Goal: Information Seeking & Learning: Learn about a topic

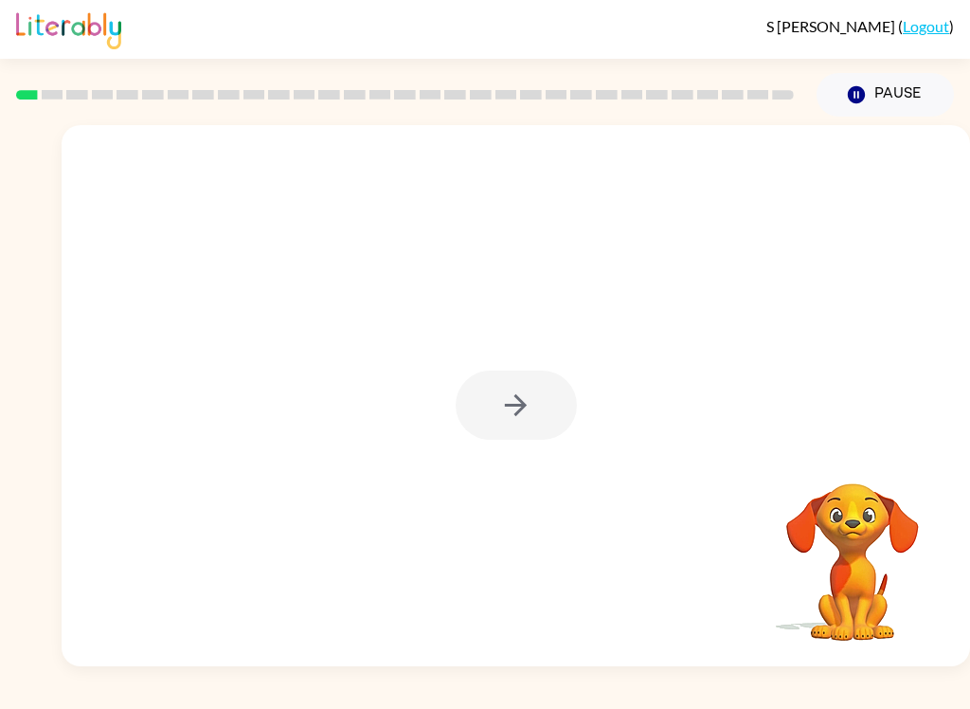
click at [528, 422] on div at bounding box center [516, 404] width 121 height 69
click at [518, 406] on icon "button" at bounding box center [516, 405] width 22 height 22
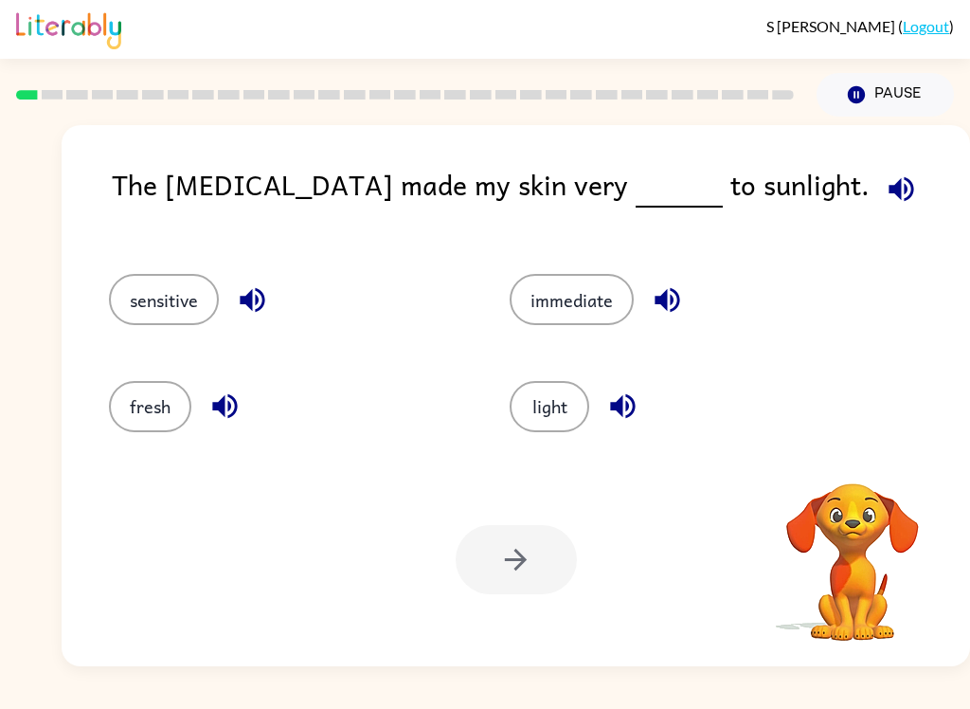
click at [558, 406] on button "light" at bounding box center [550, 406] width 80 height 51
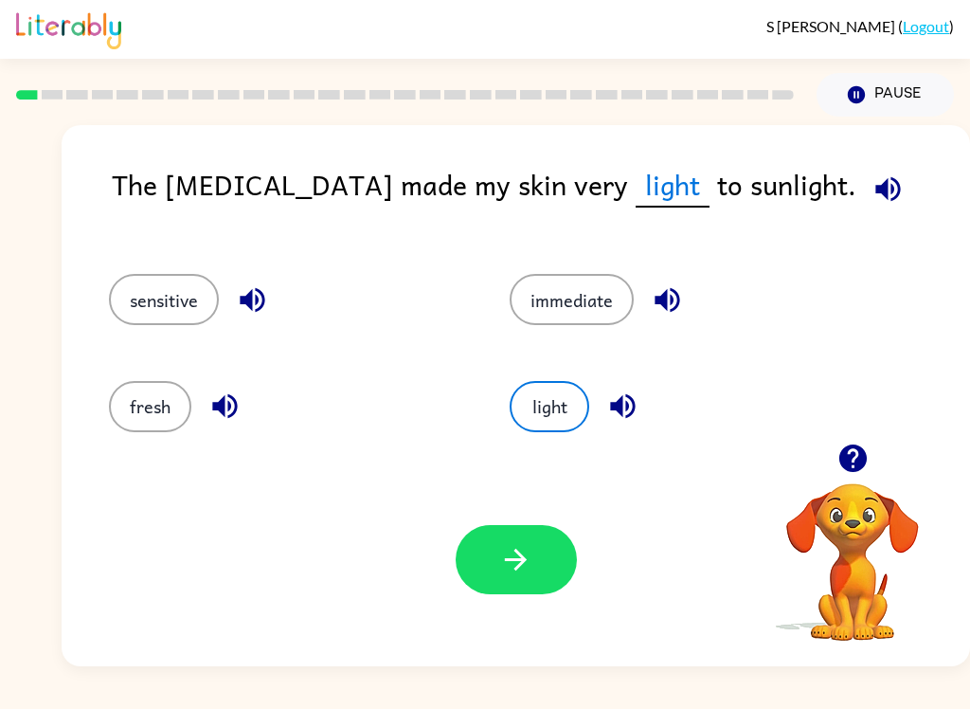
click at [515, 594] on button "button" at bounding box center [516, 559] width 121 height 69
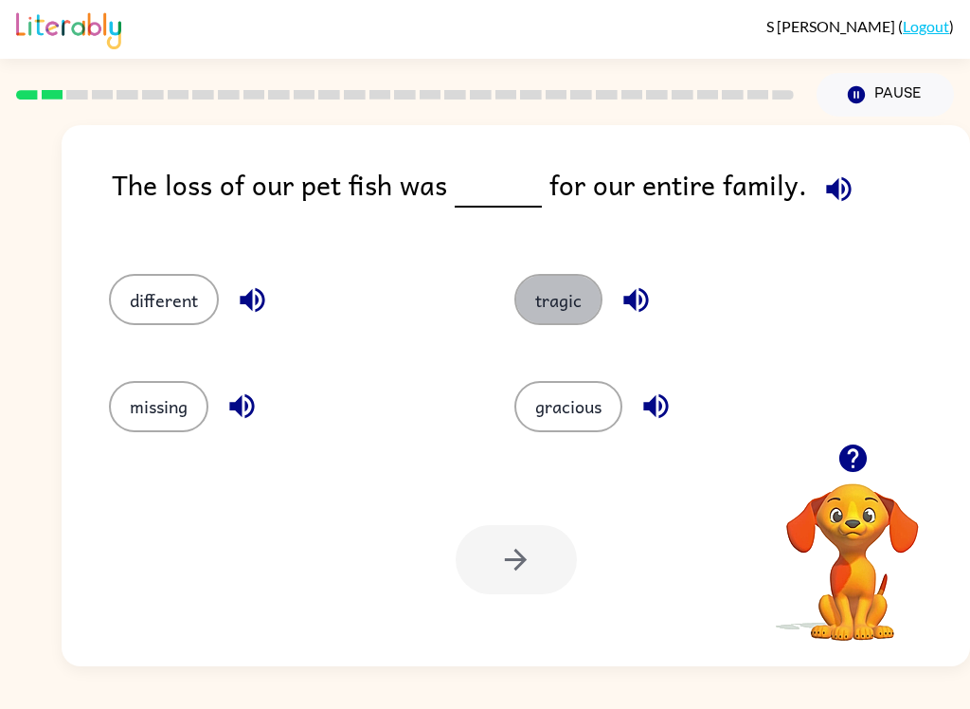
click at [553, 305] on button "tragic" at bounding box center [558, 299] width 88 height 51
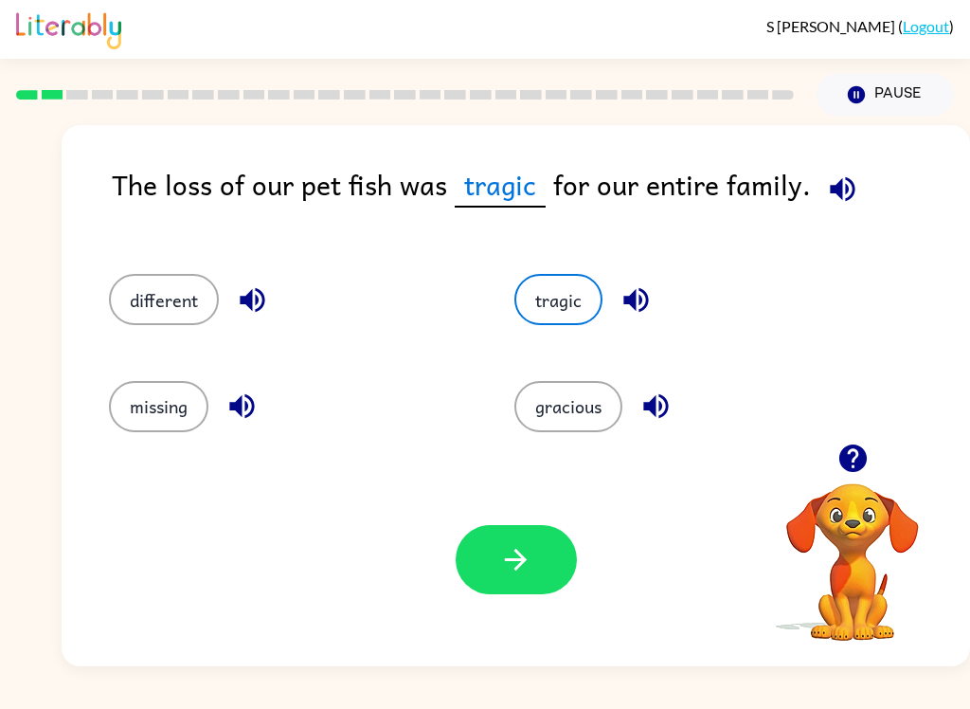
click at [541, 583] on button "button" at bounding box center [516, 559] width 121 height 69
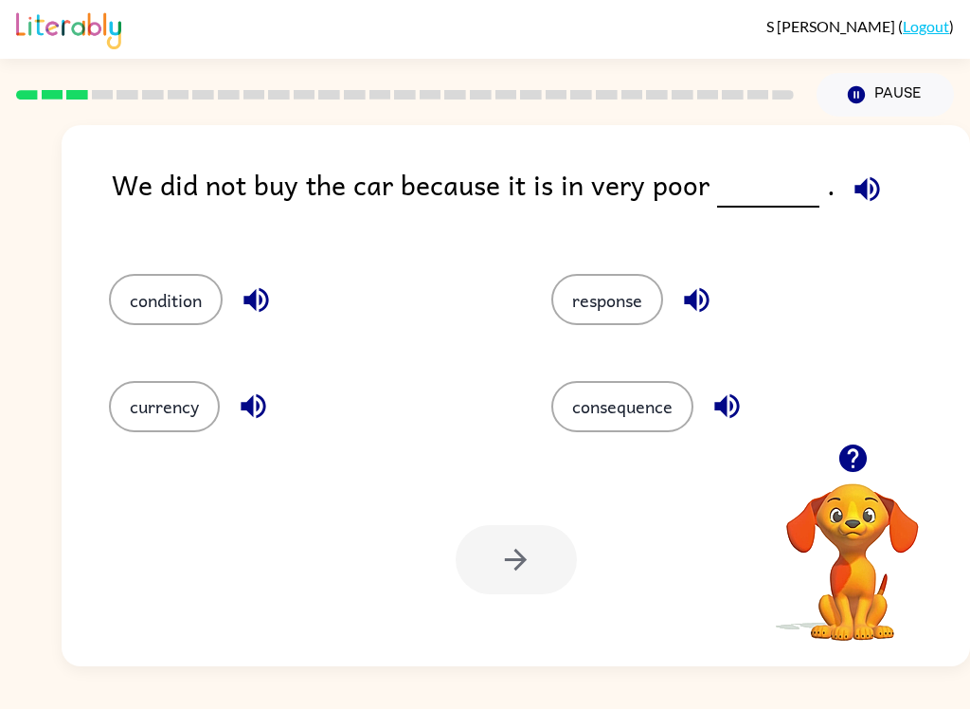
click at [867, 189] on icon "button" at bounding box center [867, 188] width 25 height 25
click at [182, 322] on button "condition" at bounding box center [166, 299] width 114 height 51
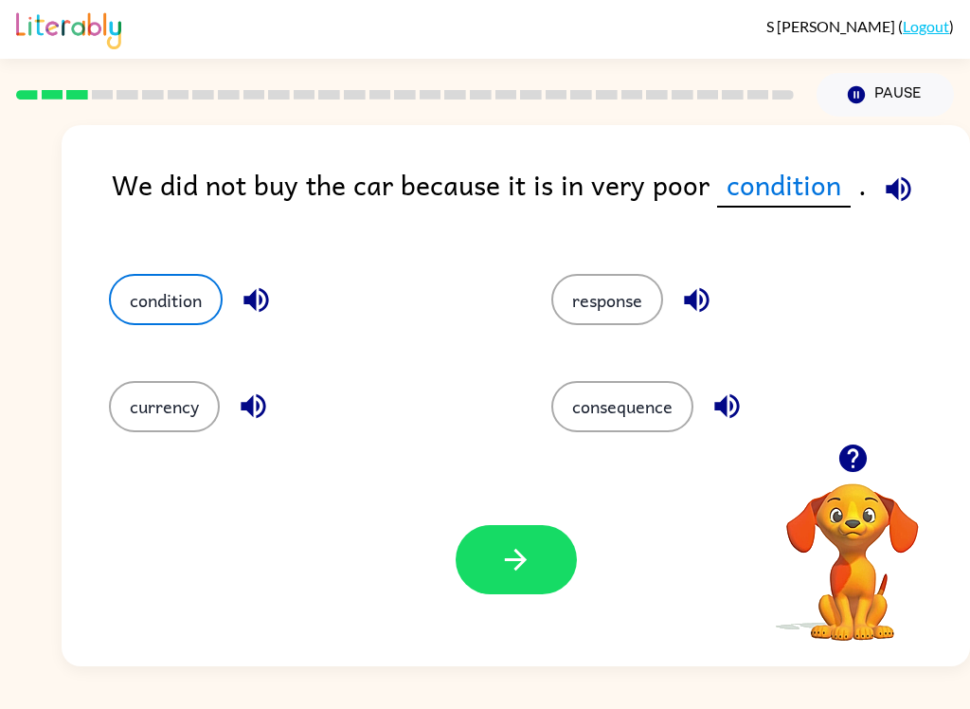
click at [520, 591] on button "button" at bounding box center [516, 559] width 121 height 69
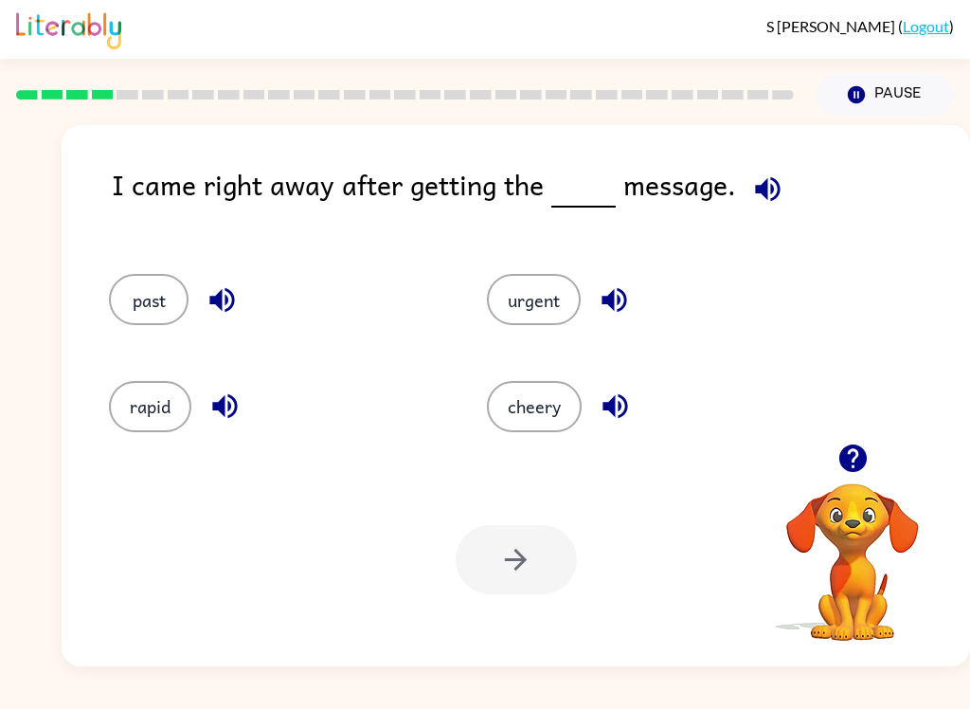
click at [804, 180] on div "I came right away after getting the message." at bounding box center [541, 199] width 858 height 73
click at [763, 189] on icon "button" at bounding box center [767, 188] width 25 height 25
click at [168, 309] on button "past" at bounding box center [149, 299] width 80 height 51
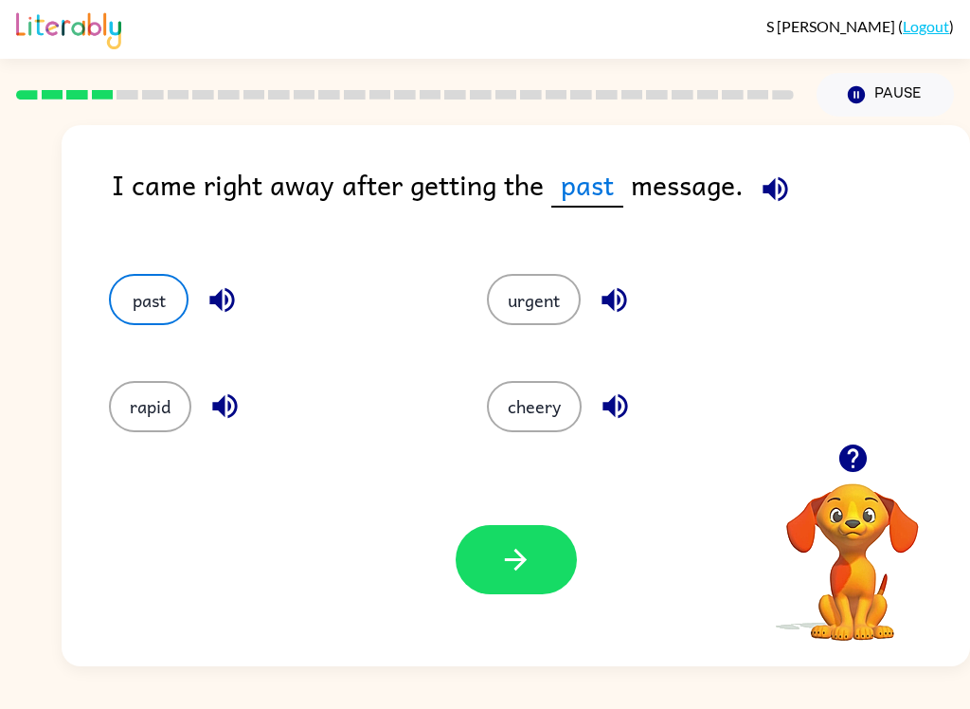
click at [559, 584] on button "button" at bounding box center [516, 559] width 121 height 69
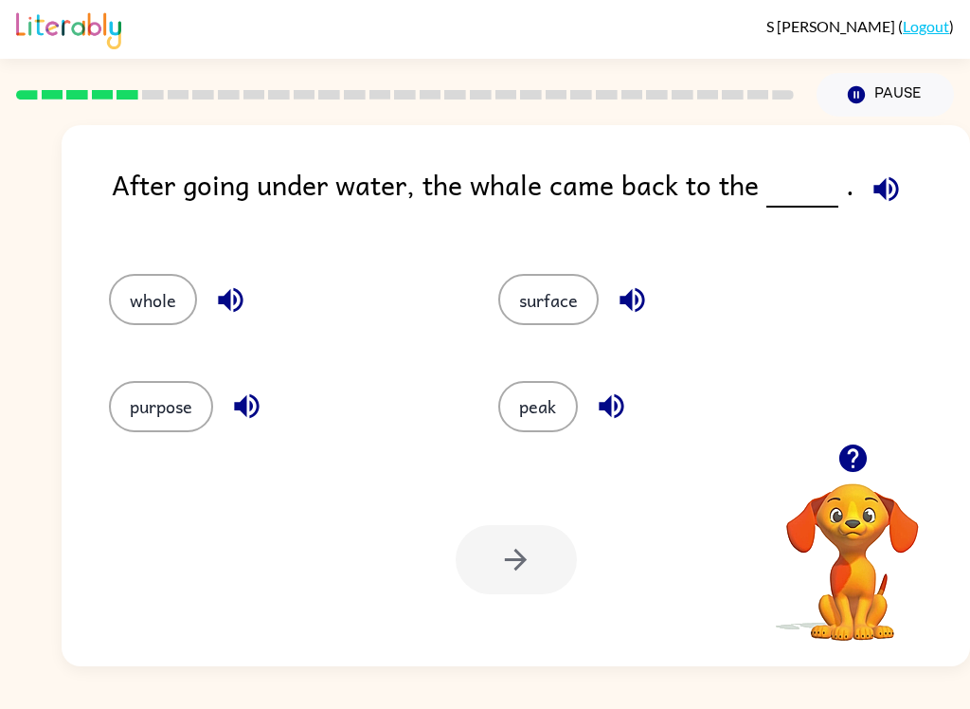
click at [891, 189] on icon "button" at bounding box center [885, 188] width 25 height 25
click at [557, 293] on button "surface" at bounding box center [548, 299] width 100 height 51
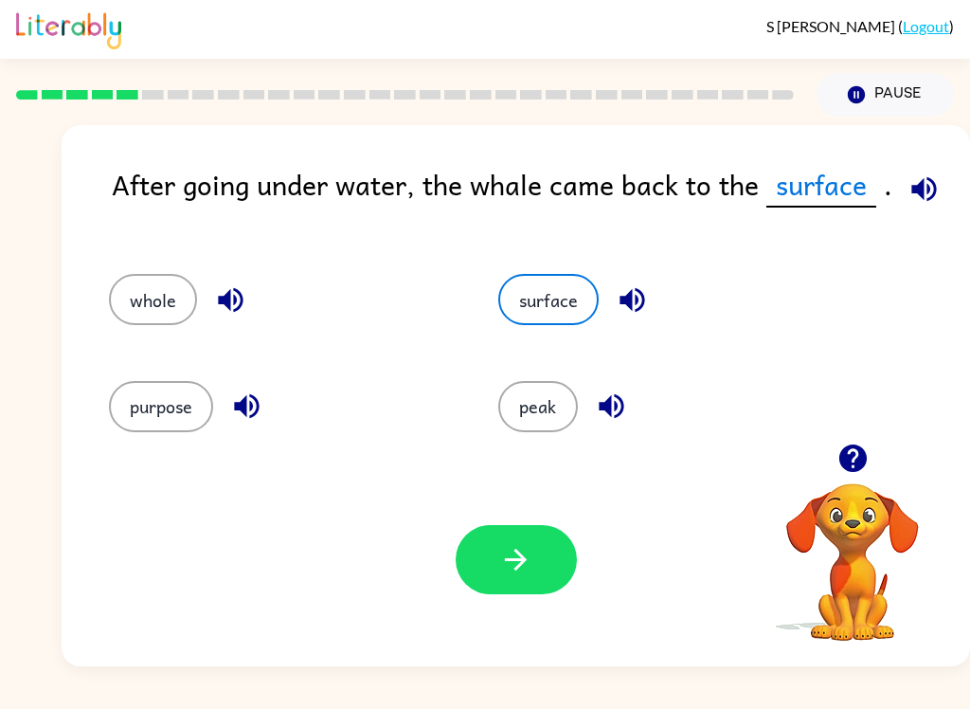
click at [527, 557] on icon "button" at bounding box center [515, 559] width 33 height 33
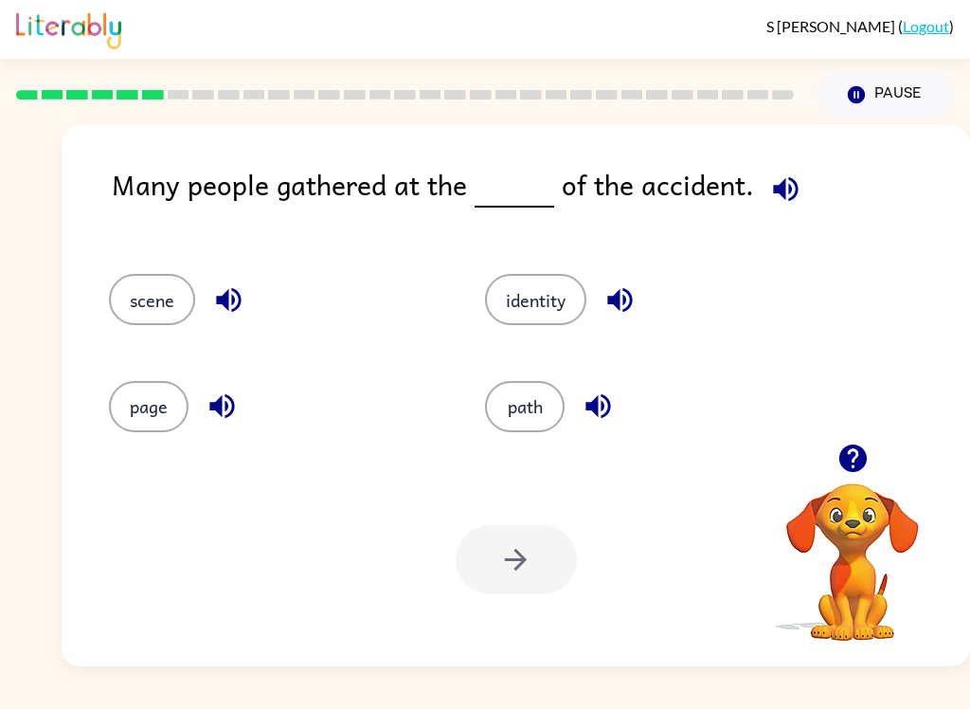
click at [774, 198] on icon "button" at bounding box center [785, 188] width 33 height 33
click at [527, 280] on button "identity" at bounding box center [535, 299] width 101 height 51
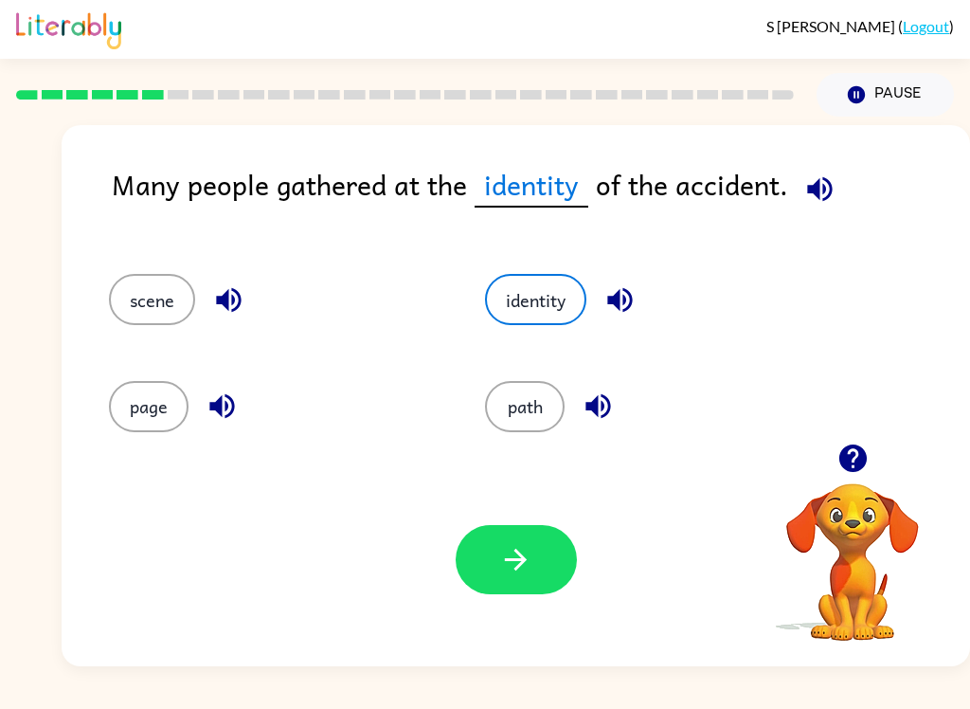
click at [148, 301] on button "scene" at bounding box center [152, 299] width 86 height 51
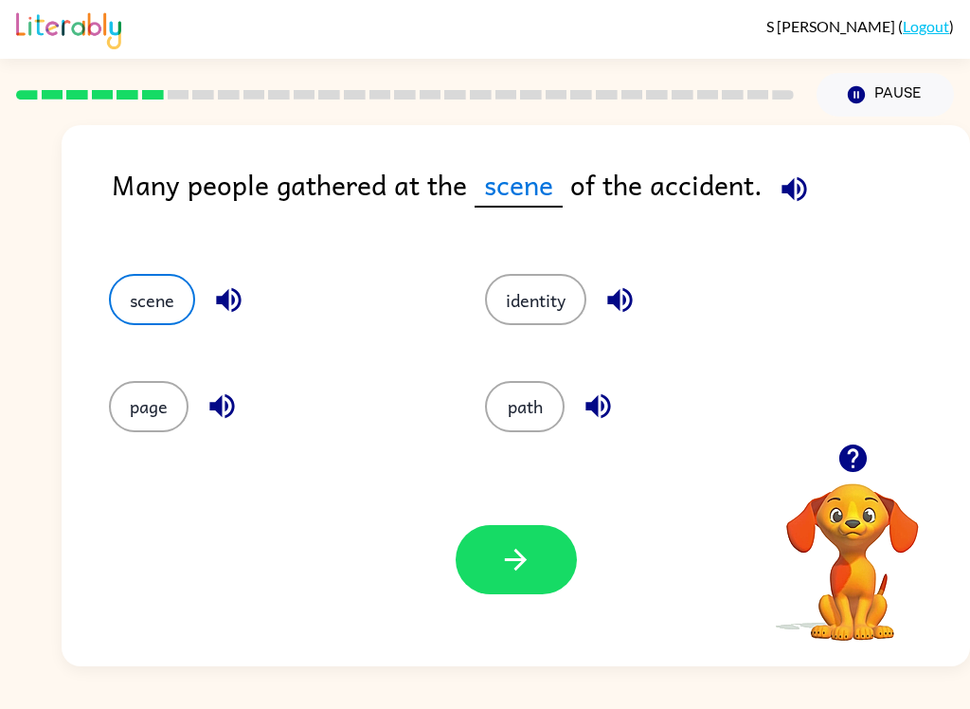
click at [140, 425] on button "page" at bounding box center [149, 406] width 80 height 51
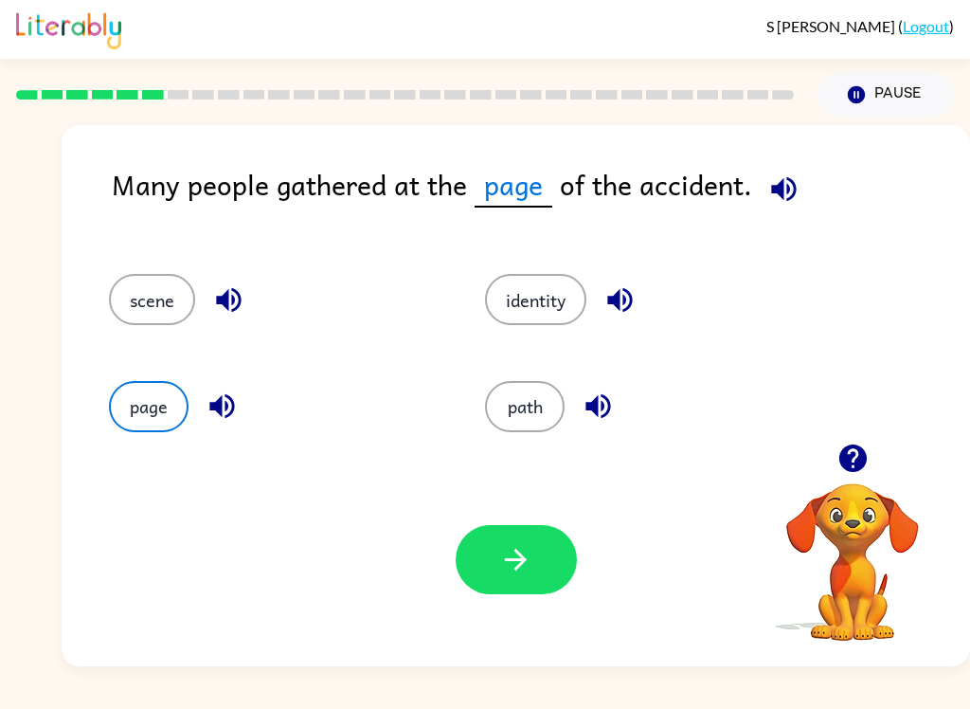
click at [525, 405] on button "path" at bounding box center [525, 406] width 80 height 51
click at [486, 544] on button "button" at bounding box center [516, 559] width 121 height 69
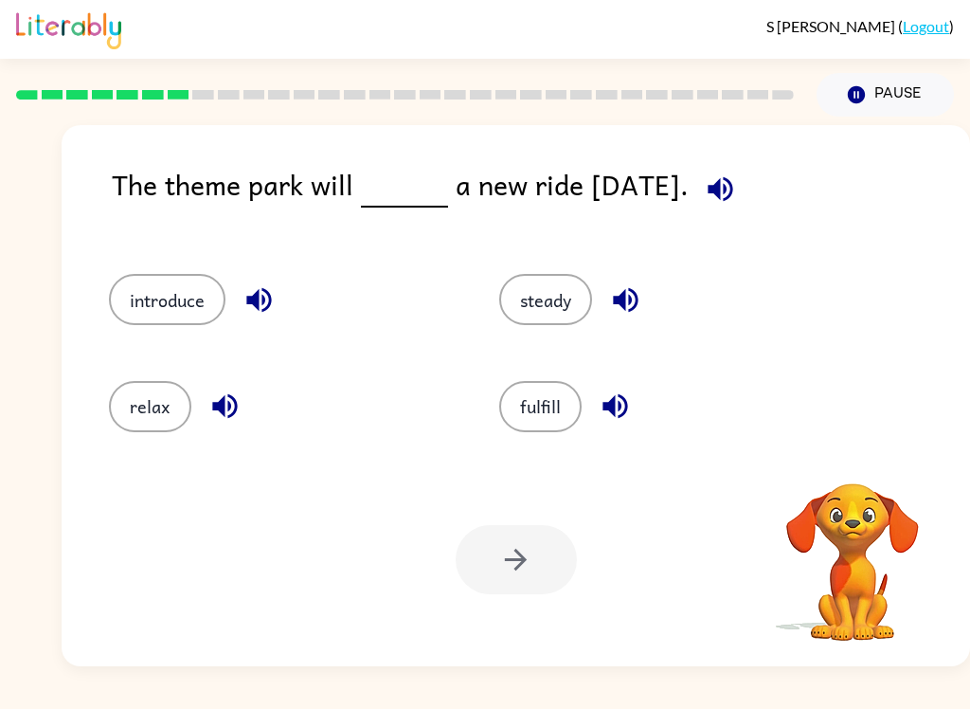
click at [732, 190] on icon "button" at bounding box center [720, 188] width 25 height 25
click at [737, 187] on icon "button" at bounding box center [720, 188] width 33 height 33
click at [156, 303] on button "introduce" at bounding box center [167, 299] width 117 height 51
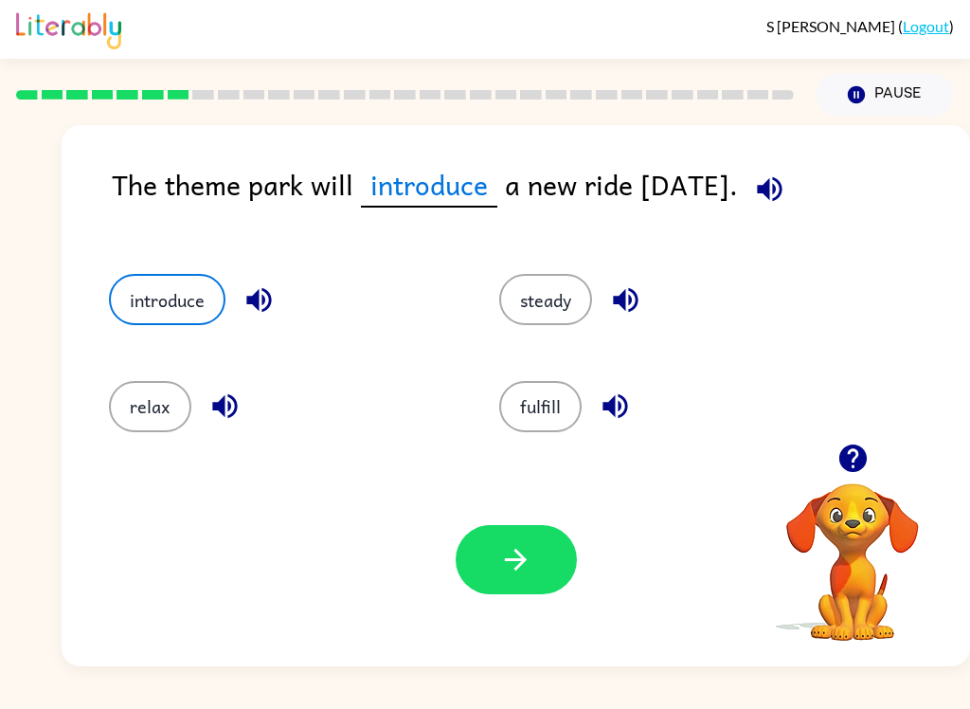
click at [495, 580] on button "button" at bounding box center [516, 559] width 121 height 69
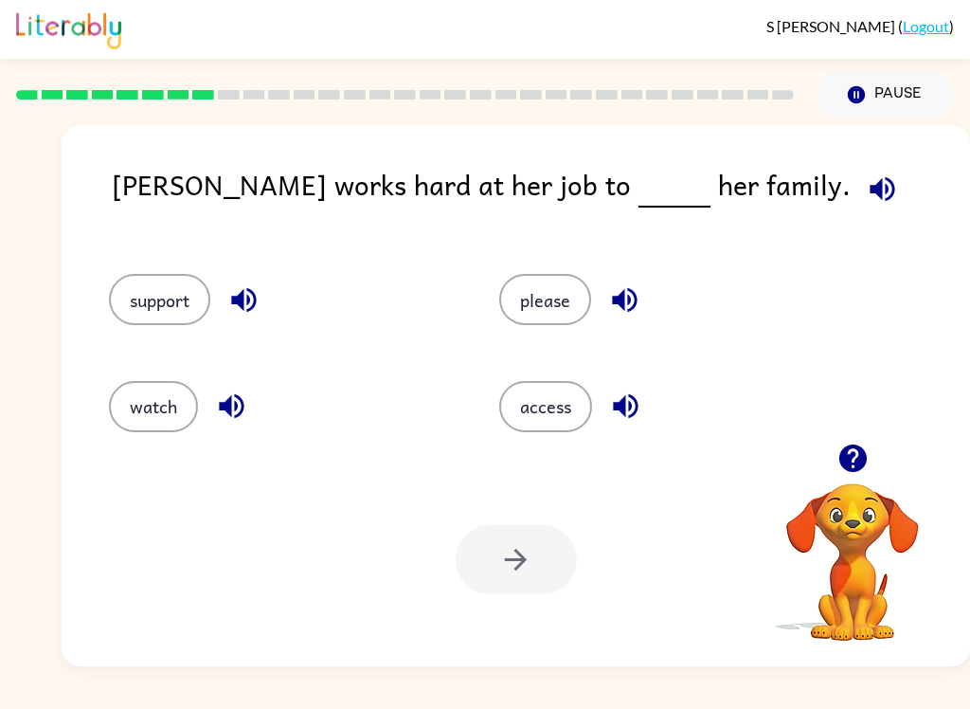
click at [173, 310] on button "support" at bounding box center [159, 299] width 101 height 51
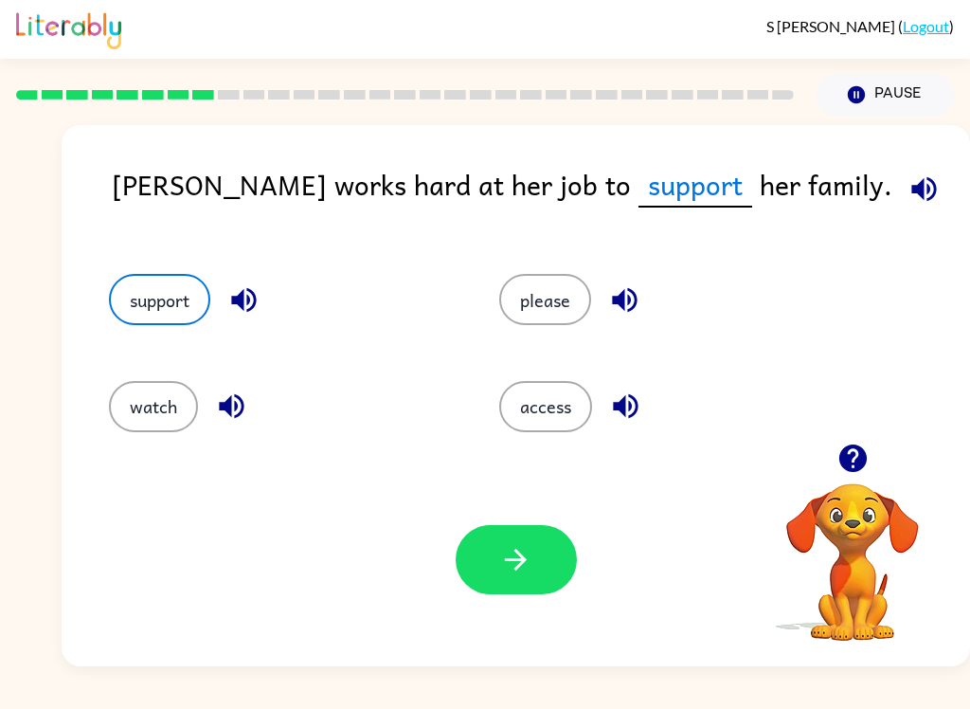
click at [542, 559] on button "button" at bounding box center [516, 559] width 121 height 69
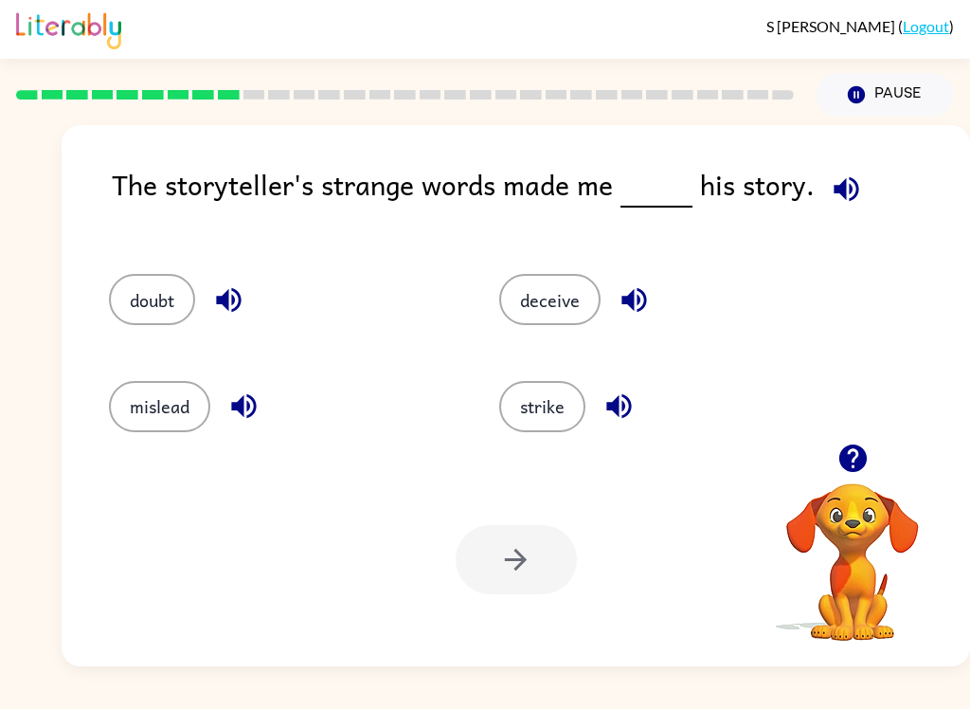
click at [746, 619] on div "Your browser must support playing .mp4 files to use Literably. Please try using…" at bounding box center [516, 559] width 909 height 213
click at [153, 296] on button "doubt" at bounding box center [152, 299] width 86 height 51
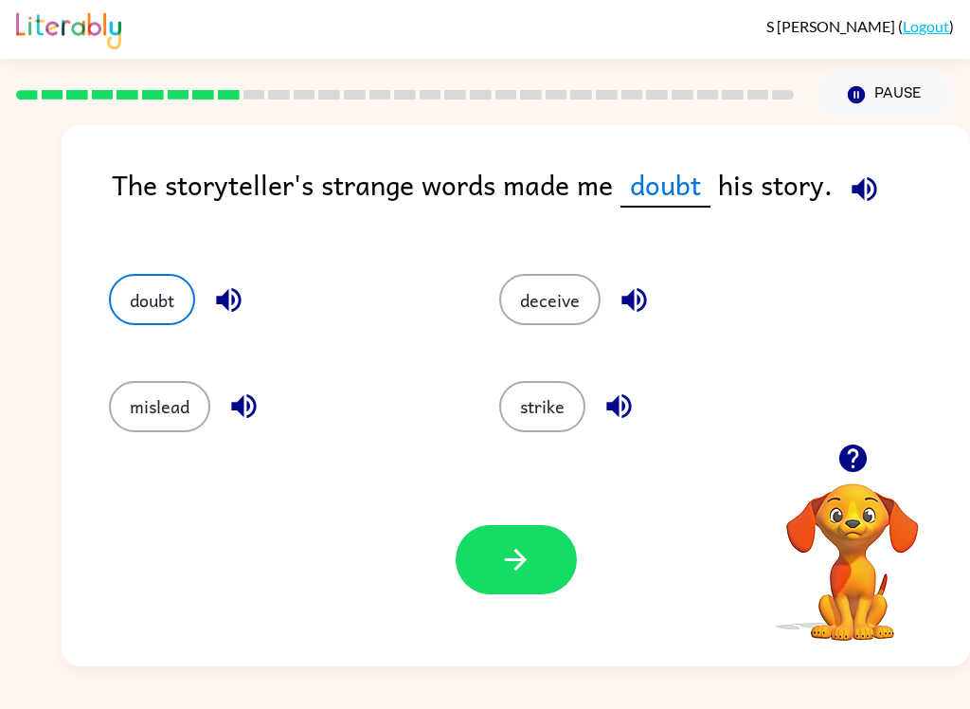
click at [142, 430] on button "mislead" at bounding box center [159, 406] width 101 height 51
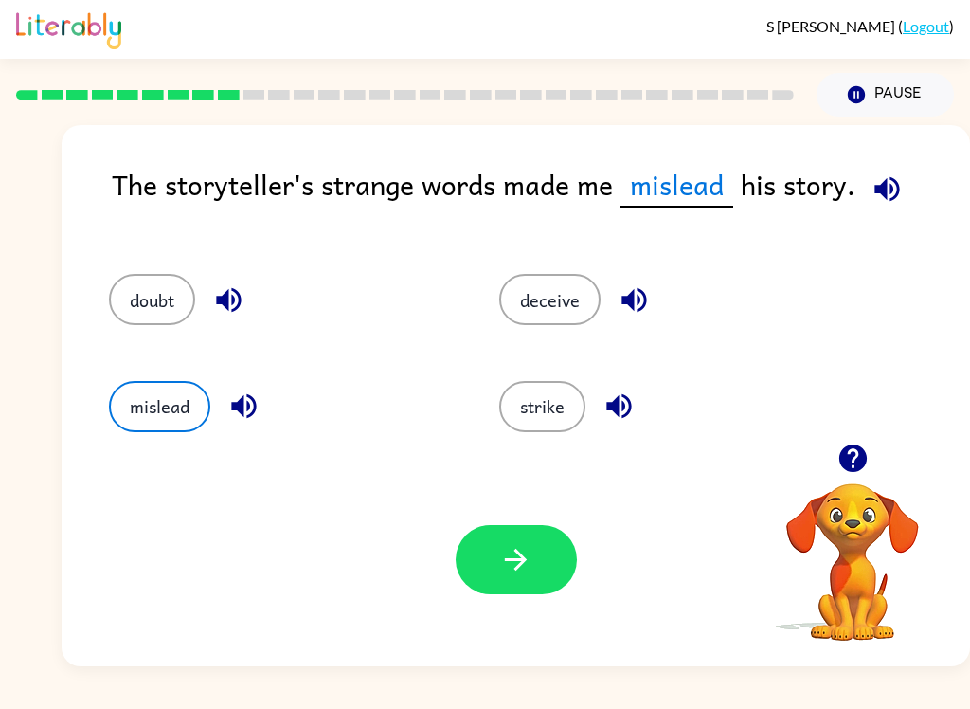
click at [542, 307] on button "deceive" at bounding box center [549, 299] width 101 height 51
click at [531, 405] on button "strike" at bounding box center [542, 406] width 86 height 51
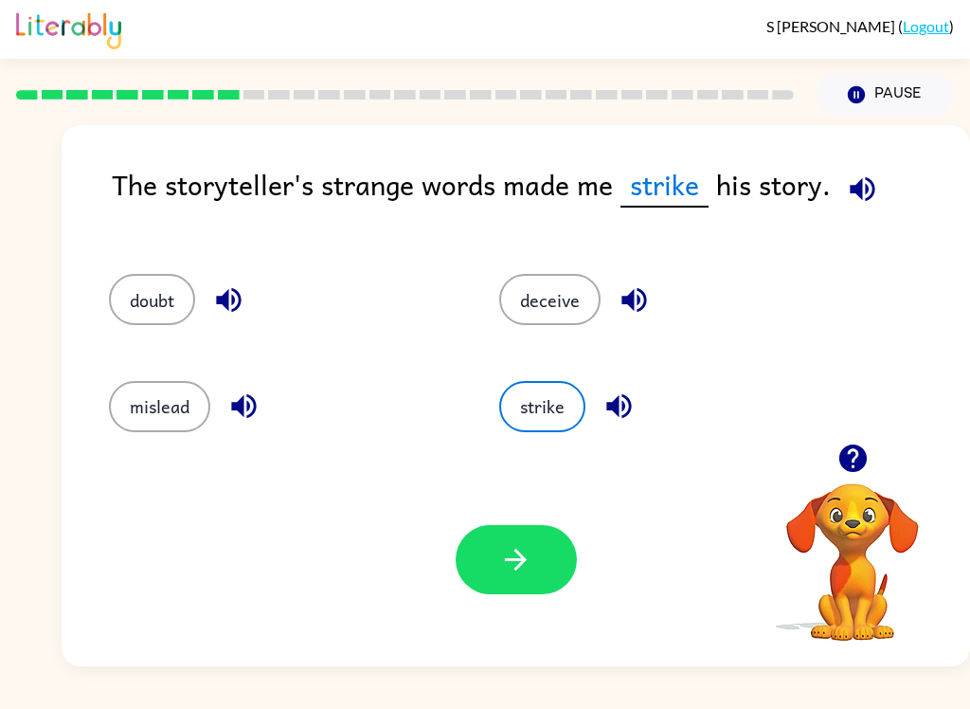
click at [144, 423] on button "mislead" at bounding box center [159, 406] width 101 height 51
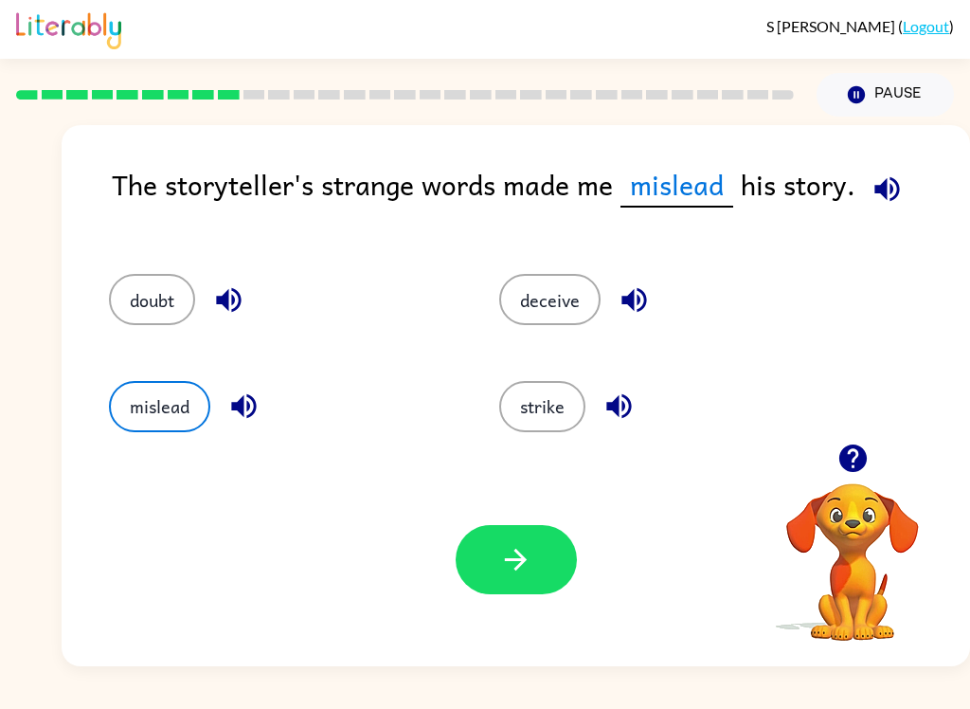
click at [553, 588] on button "button" at bounding box center [516, 559] width 121 height 69
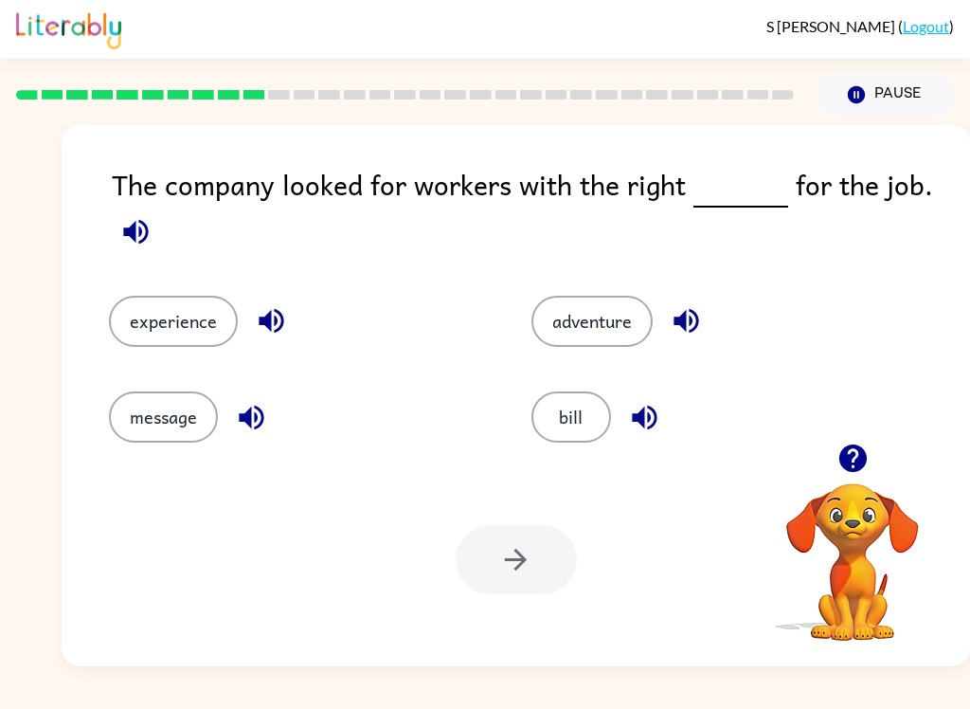
click at [567, 420] on button "bill" at bounding box center [571, 416] width 80 height 51
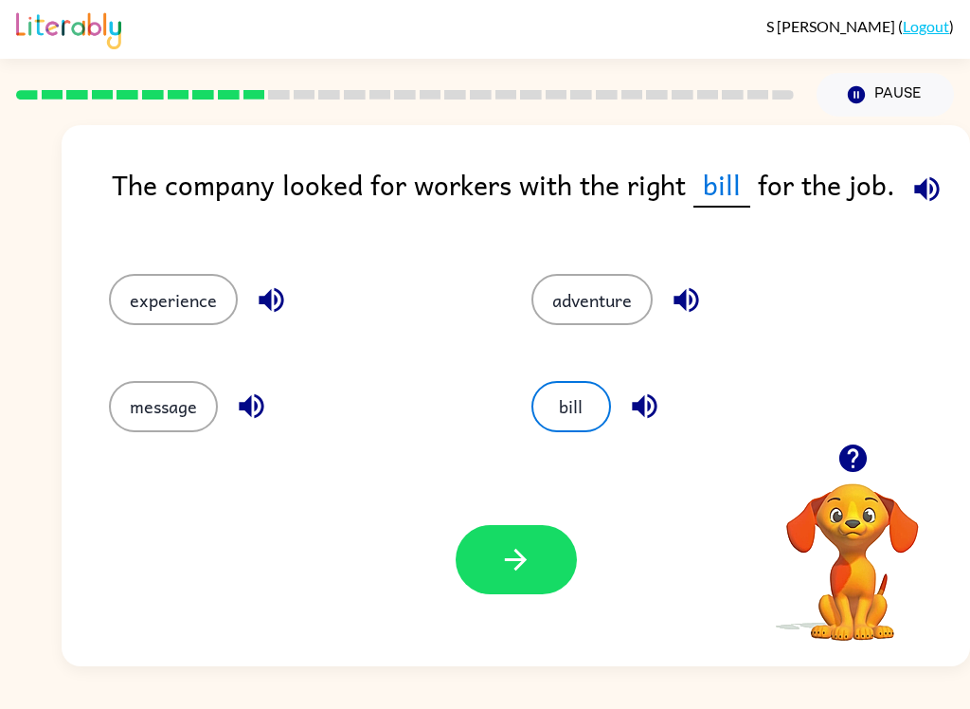
click at [508, 579] on button "button" at bounding box center [516, 559] width 121 height 69
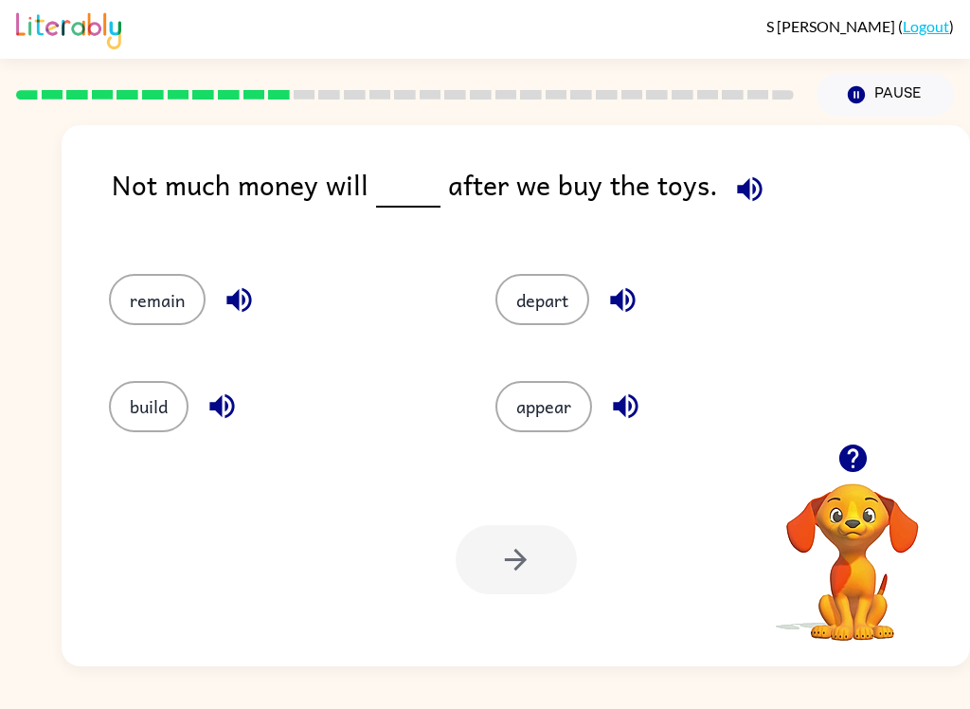
click at [135, 290] on button "remain" at bounding box center [157, 299] width 97 height 51
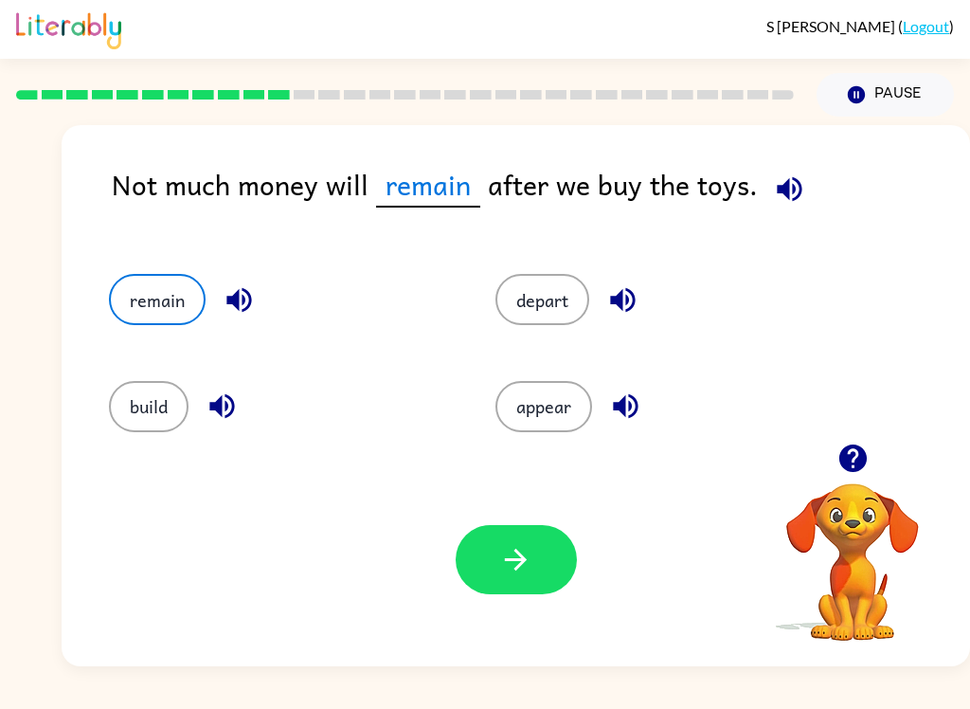
click at [504, 535] on button "button" at bounding box center [516, 559] width 121 height 69
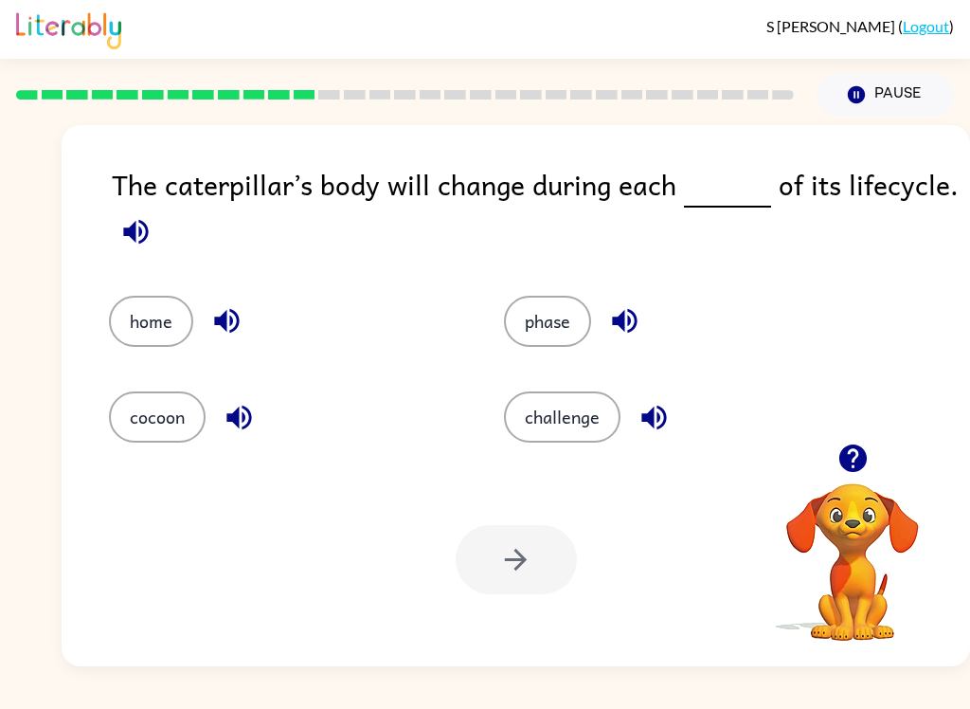
click at [548, 336] on button "phase" at bounding box center [547, 321] width 87 height 51
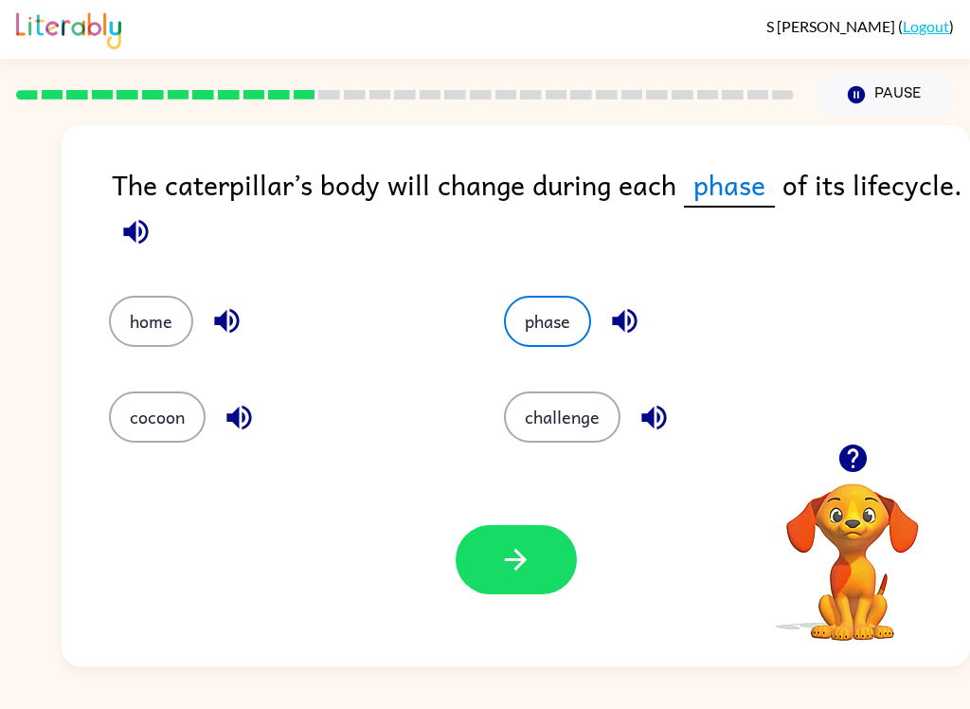
click at [516, 561] on icon "button" at bounding box center [516, 560] width 22 height 22
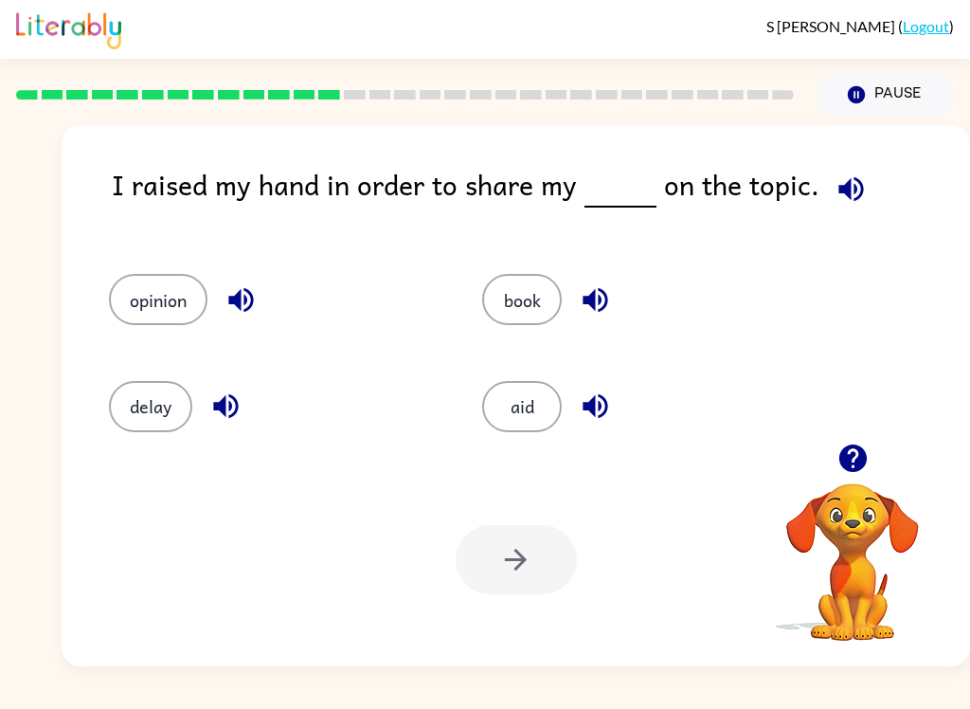
click at [172, 299] on button "opinion" at bounding box center [158, 299] width 99 height 51
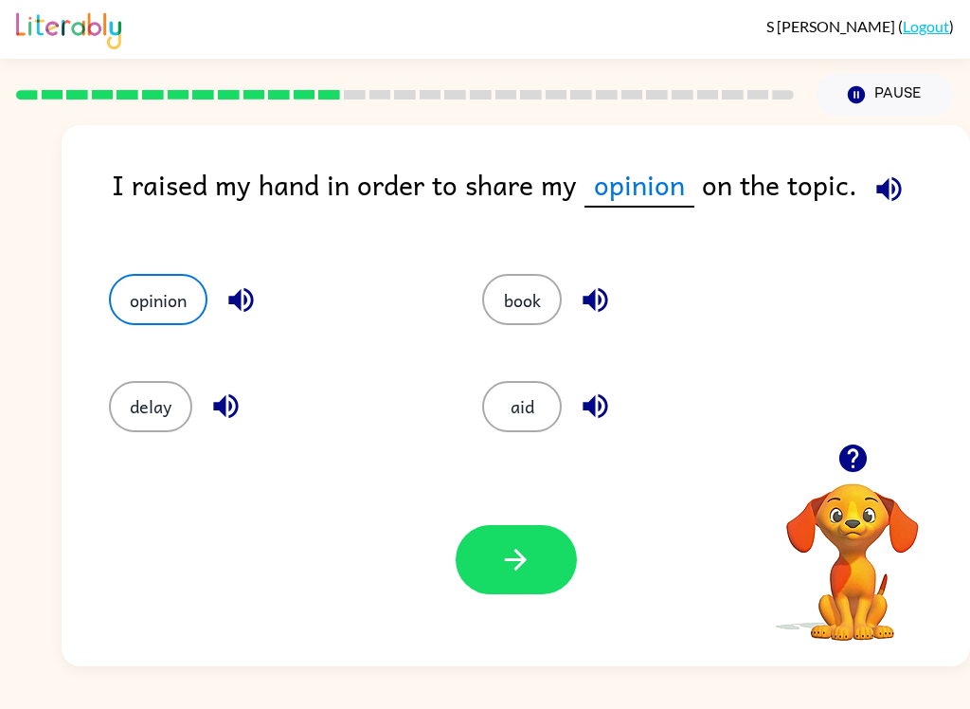
click at [137, 408] on button "delay" at bounding box center [150, 406] width 83 height 51
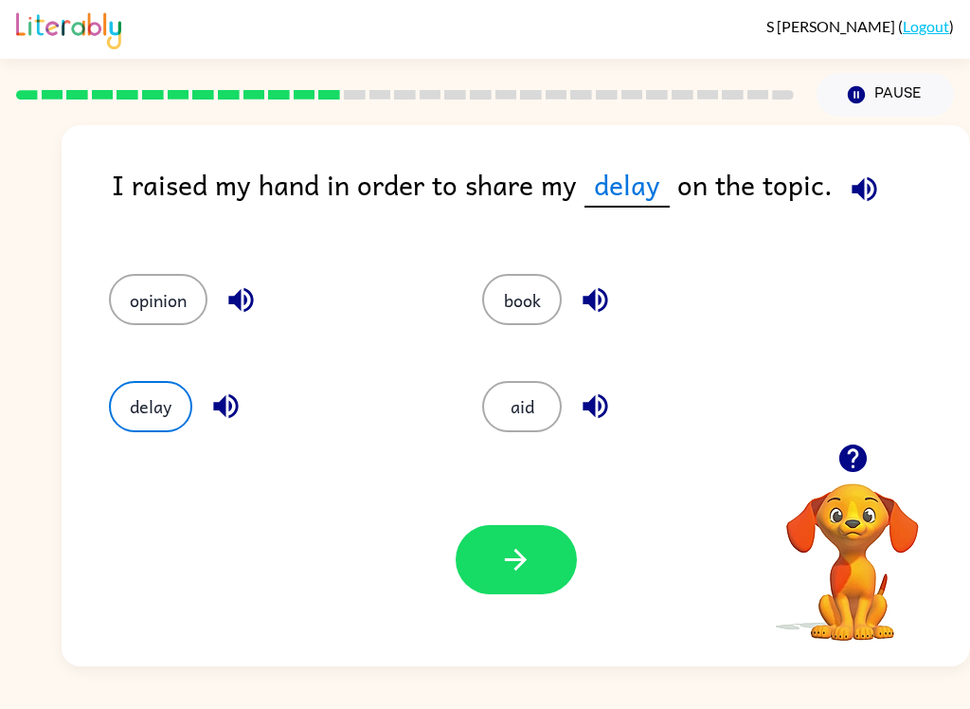
click at [498, 436] on div "aid" at bounding box center [632, 398] width 373 height 106
click at [519, 403] on button "aid" at bounding box center [522, 406] width 80 height 51
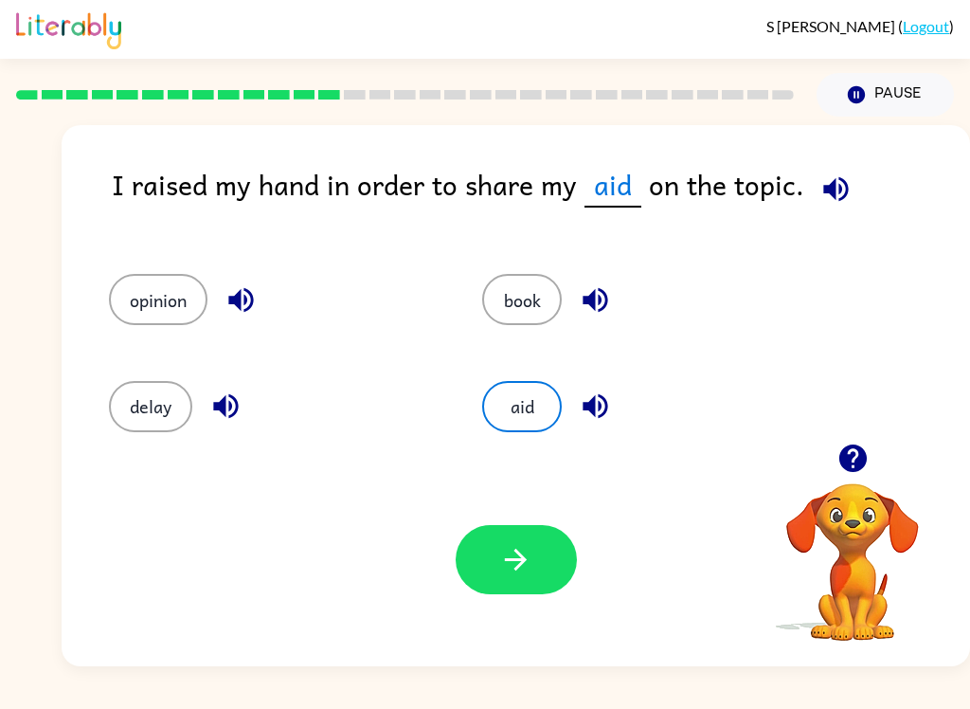
click at [508, 307] on button "book" at bounding box center [522, 299] width 80 height 51
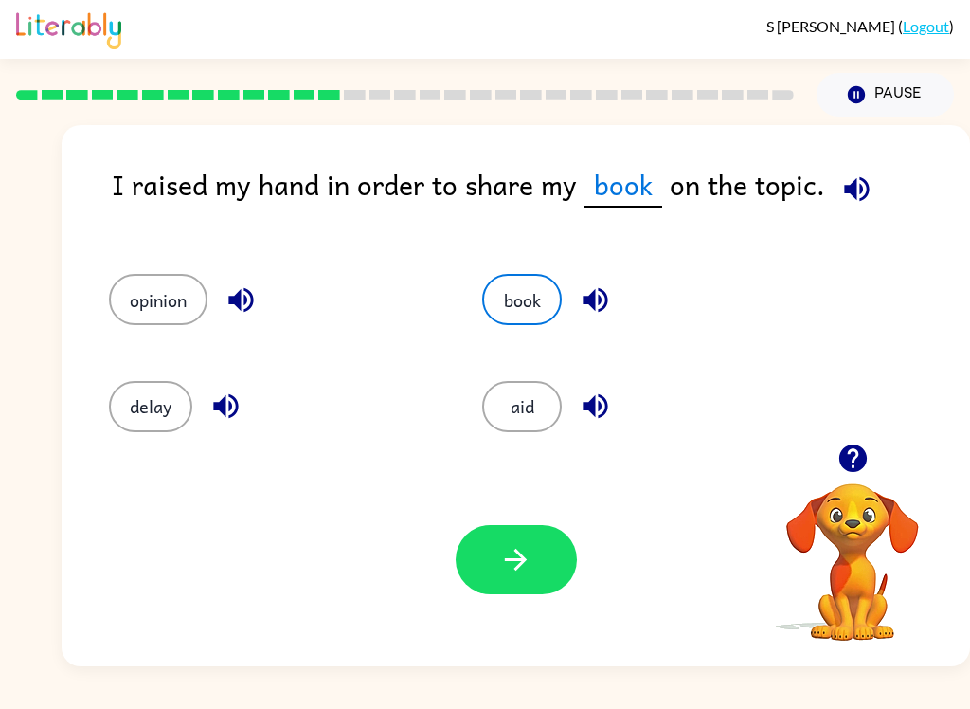
click at [174, 286] on button "opinion" at bounding box center [158, 299] width 99 height 51
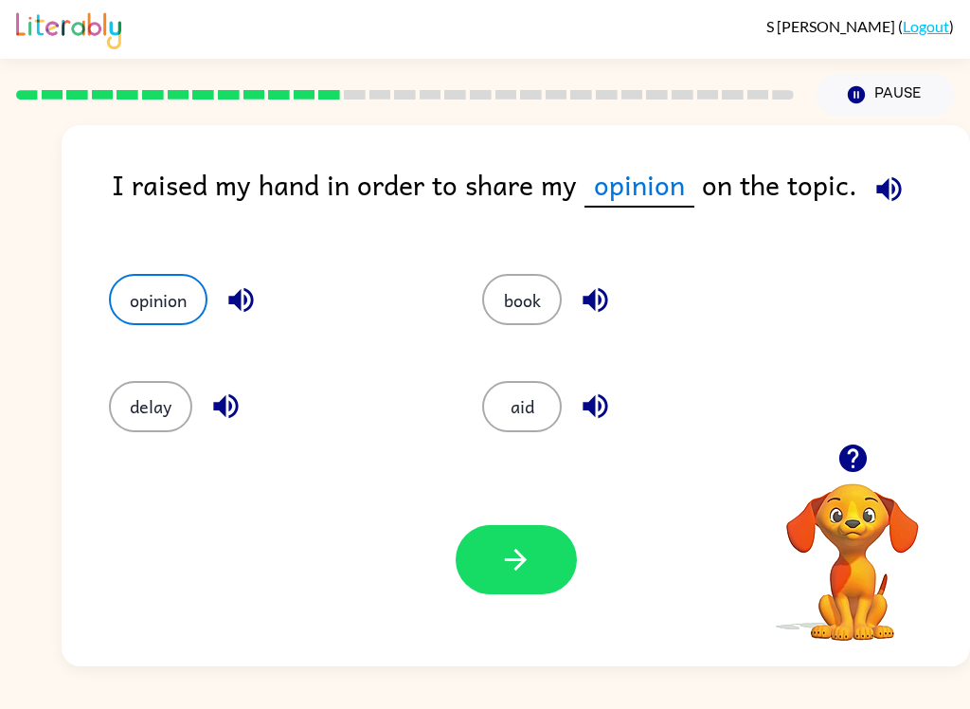
click at [516, 566] on icon "button" at bounding box center [515, 559] width 33 height 33
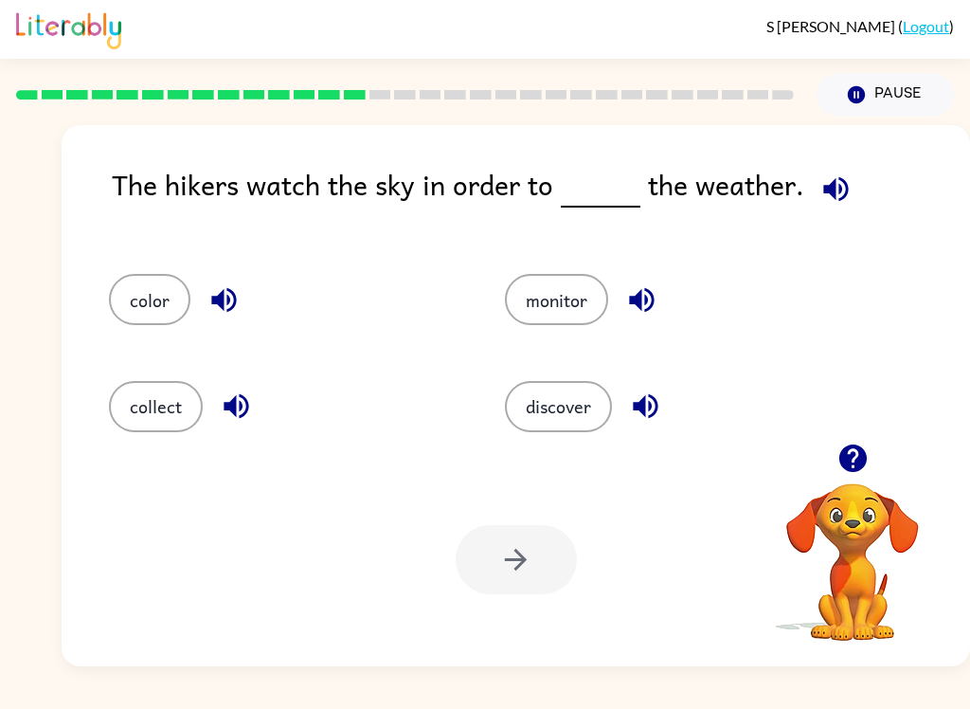
click at [558, 402] on button "discover" at bounding box center [558, 406] width 107 height 51
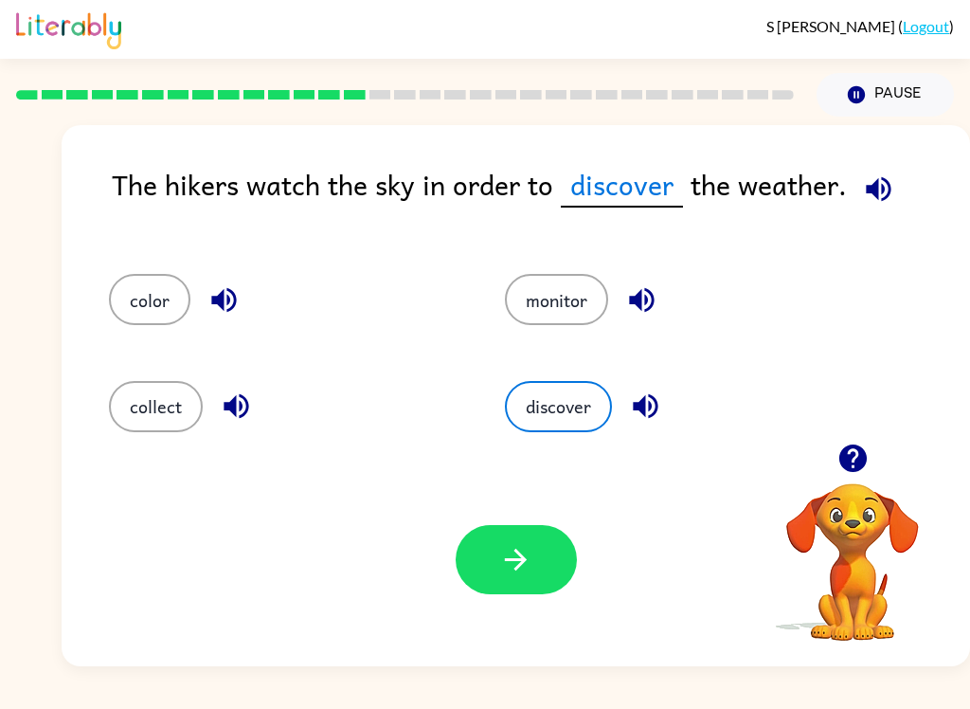
click at [486, 569] on button "button" at bounding box center [516, 559] width 121 height 69
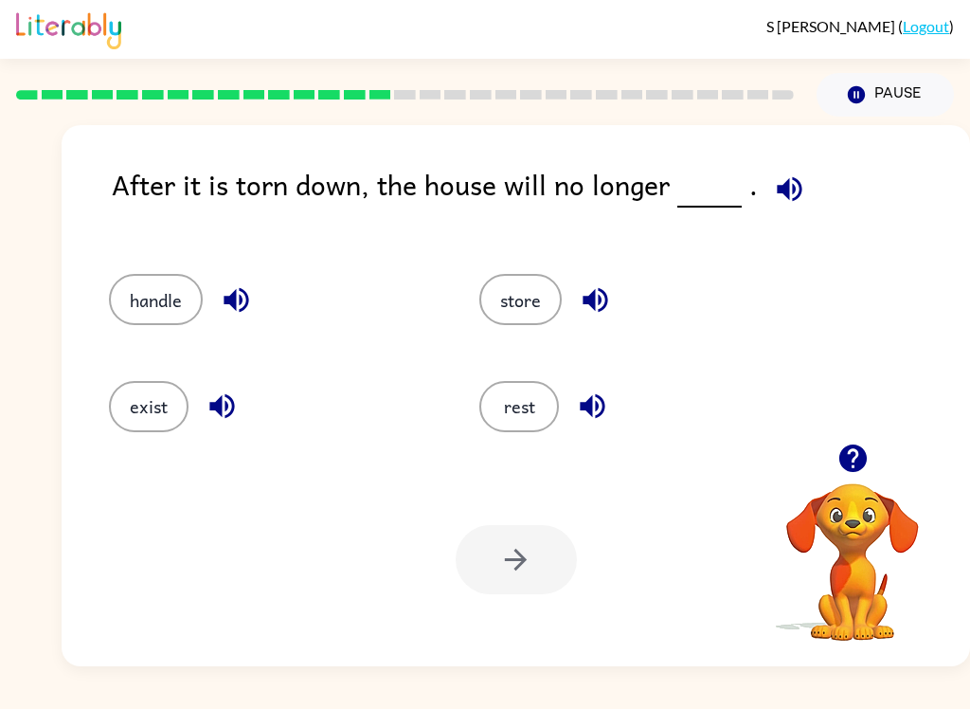
click at [136, 408] on button "exist" at bounding box center [149, 406] width 80 height 51
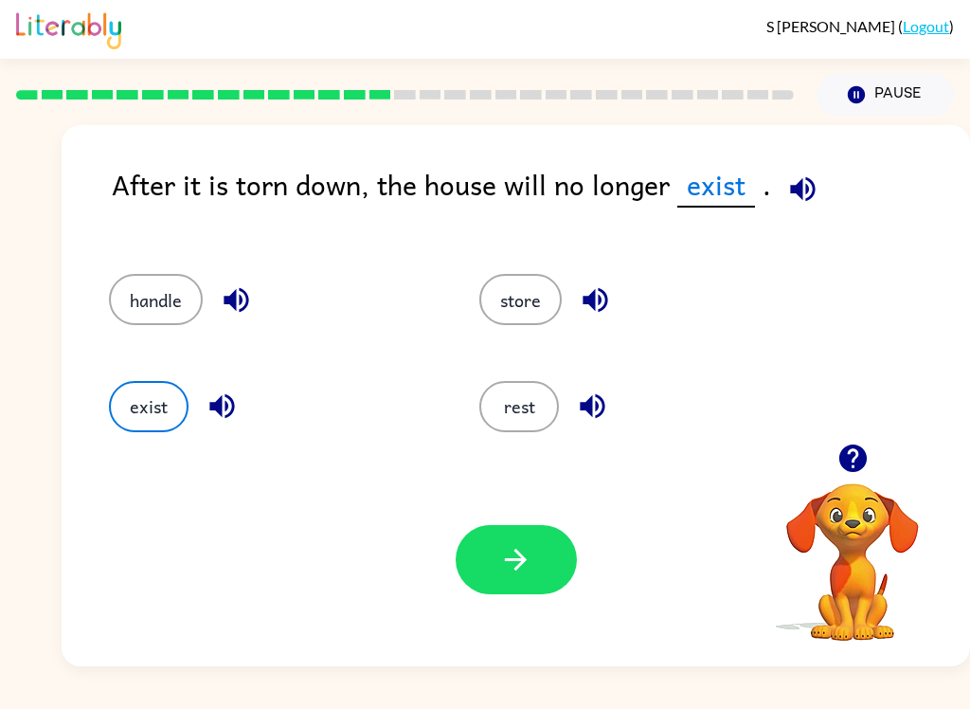
click at [485, 549] on button "button" at bounding box center [516, 559] width 121 height 69
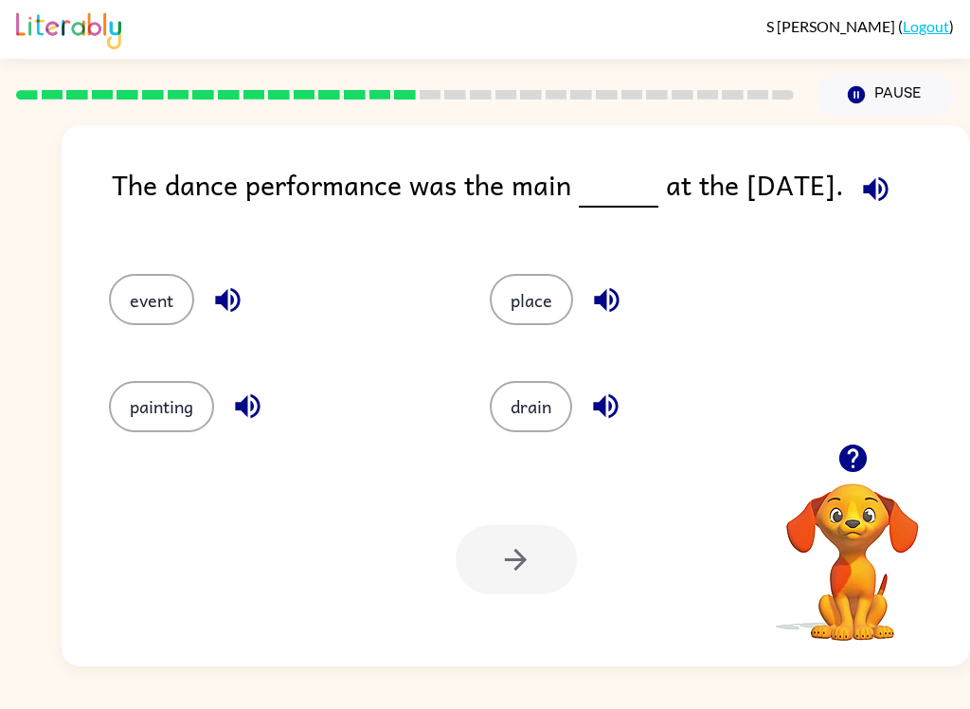
click at [157, 317] on button "event" at bounding box center [151, 299] width 85 height 51
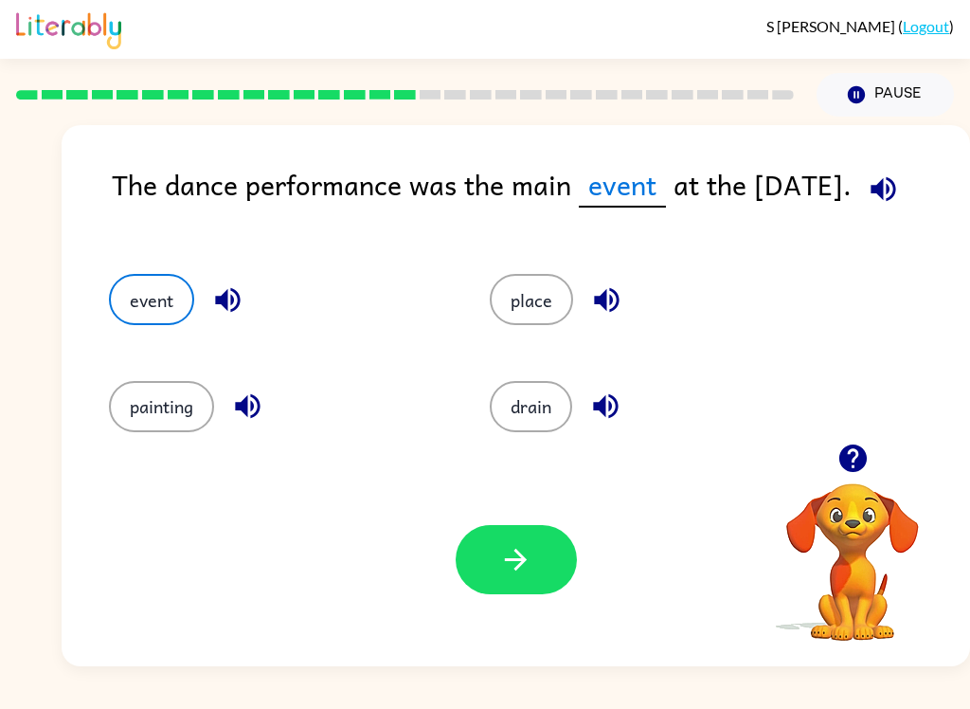
click at [557, 533] on button "button" at bounding box center [516, 559] width 121 height 69
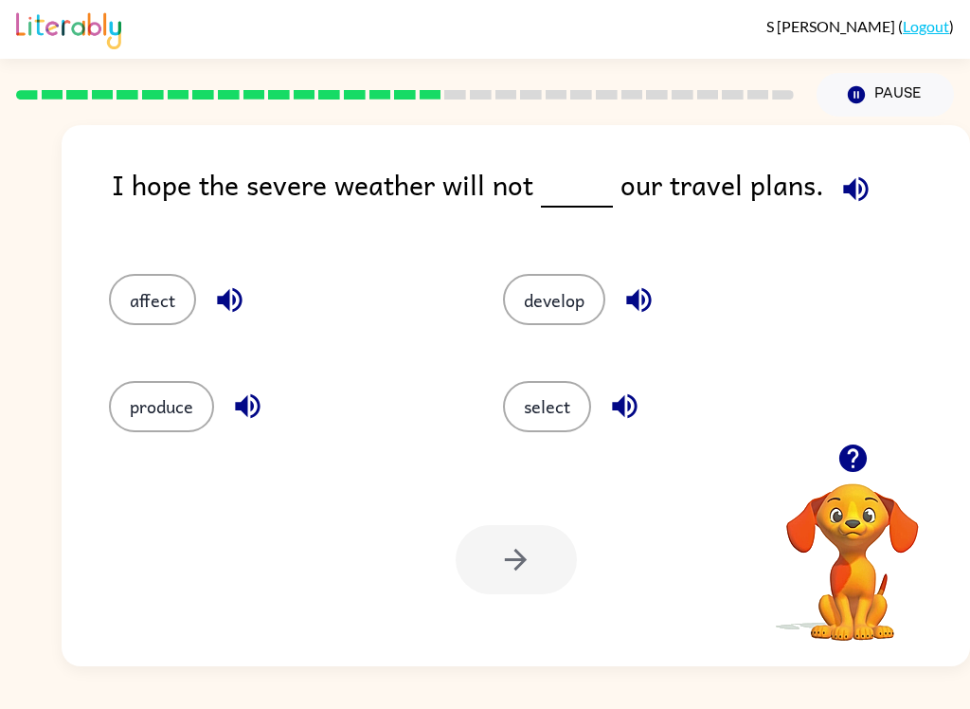
click at [131, 305] on button "affect" at bounding box center [152, 299] width 87 height 51
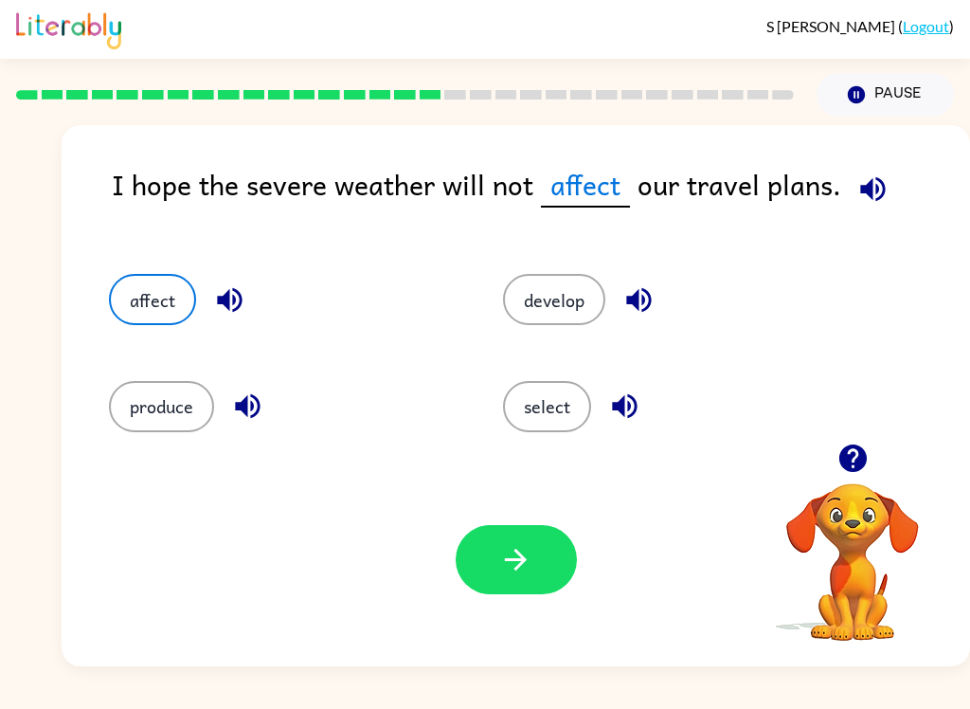
click at [533, 561] on button "button" at bounding box center [516, 559] width 121 height 69
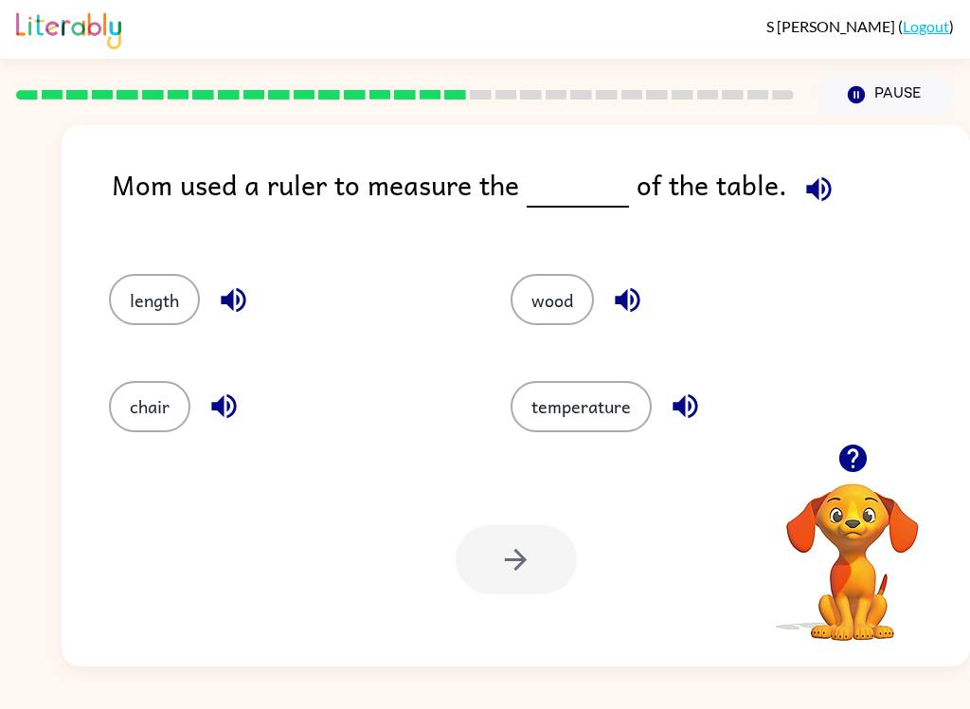
click at [104, 294] on div "length" at bounding box center [274, 291] width 402 height 106
click at [148, 301] on button "length" at bounding box center [154, 299] width 91 height 51
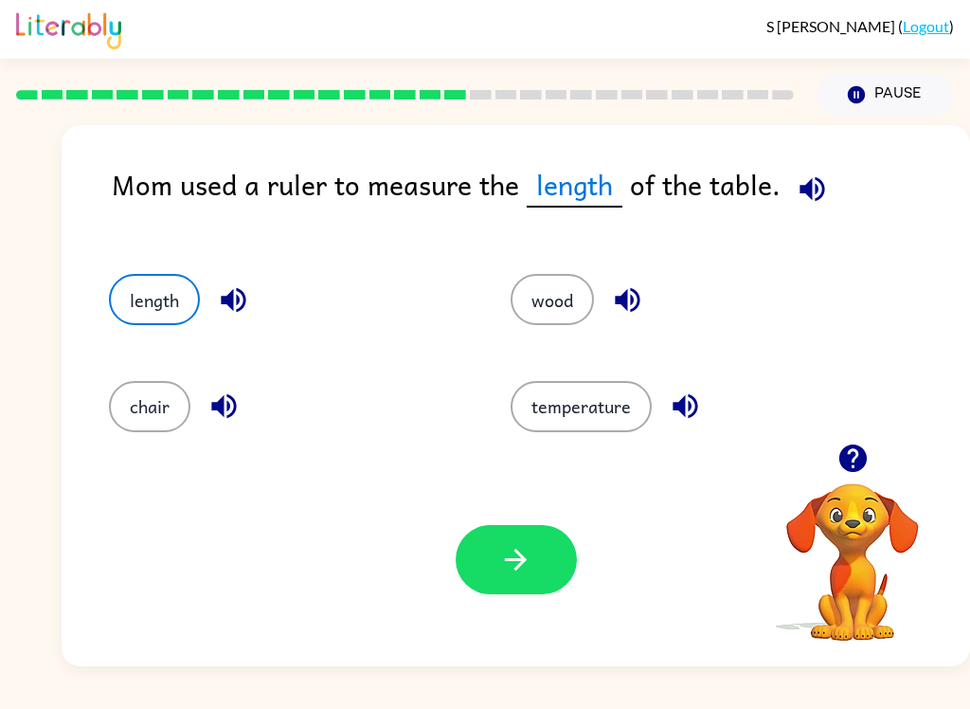
click at [520, 585] on button "button" at bounding box center [516, 559] width 121 height 69
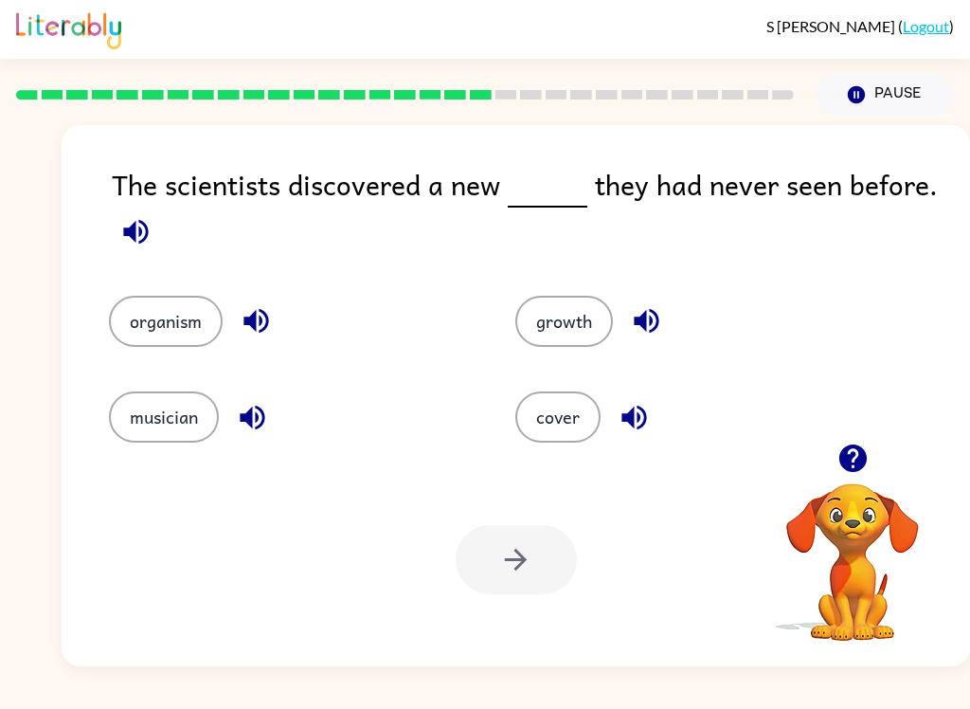
click at [165, 441] on button "musician" at bounding box center [164, 416] width 110 height 51
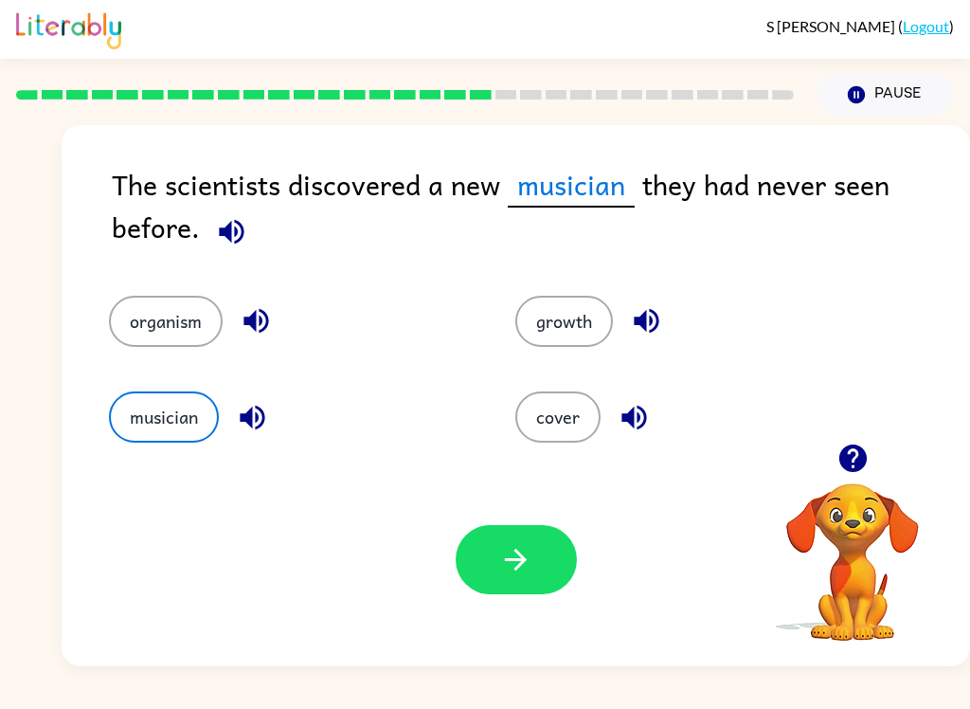
click at [150, 323] on button "organism" at bounding box center [166, 321] width 114 height 51
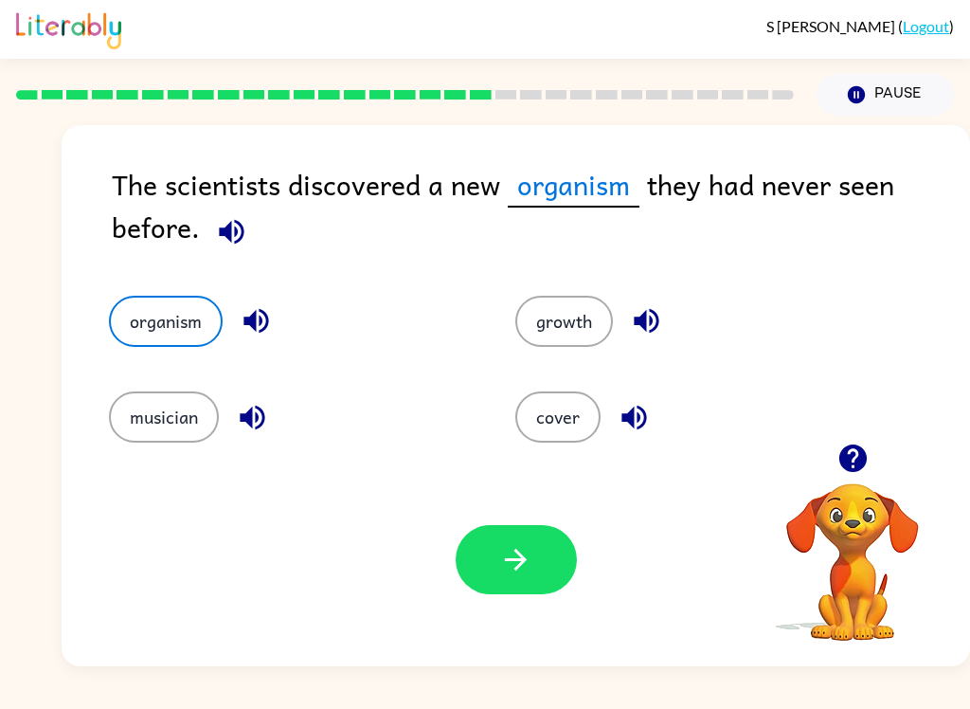
click at [503, 560] on icon "button" at bounding box center [515, 559] width 33 height 33
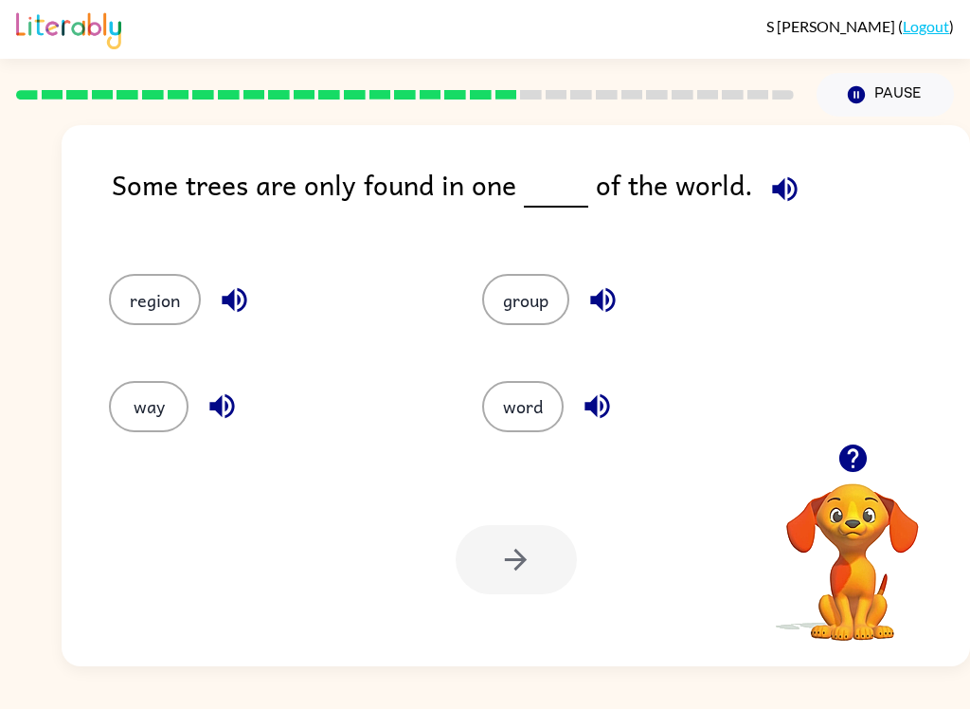
click at [135, 411] on button "way" at bounding box center [149, 406] width 80 height 51
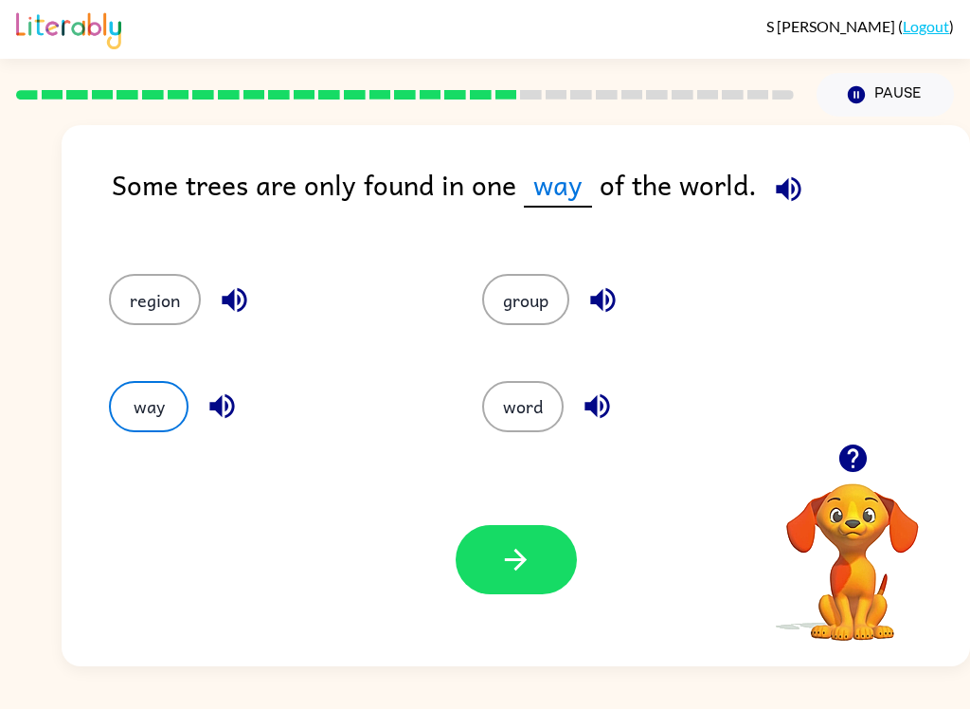
click at [459, 576] on button "button" at bounding box center [516, 559] width 121 height 69
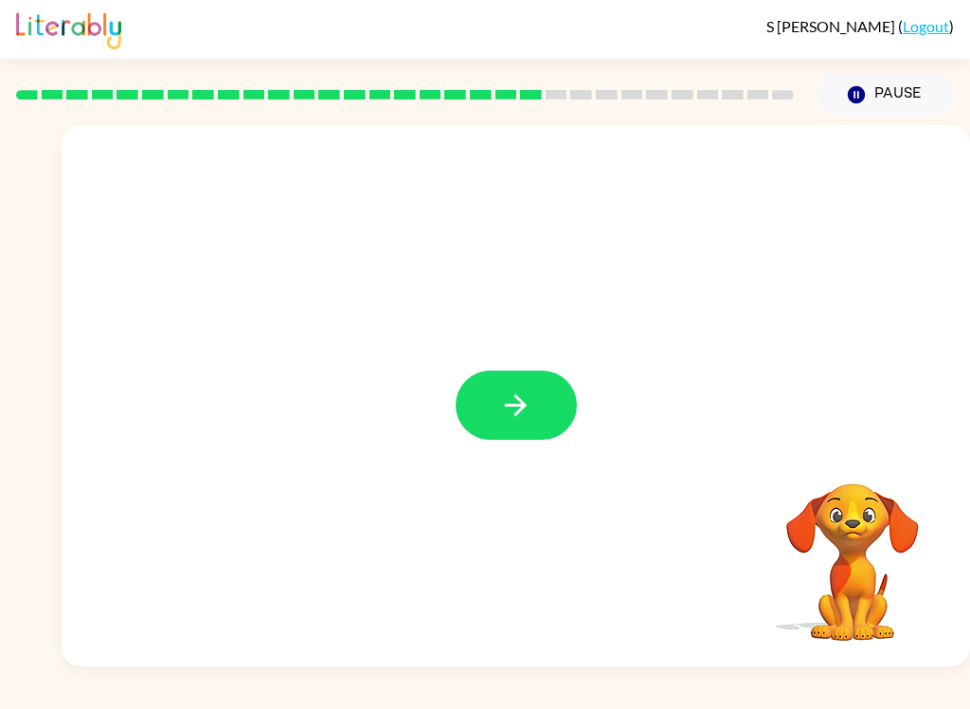
click at [521, 403] on icon "button" at bounding box center [516, 405] width 22 height 22
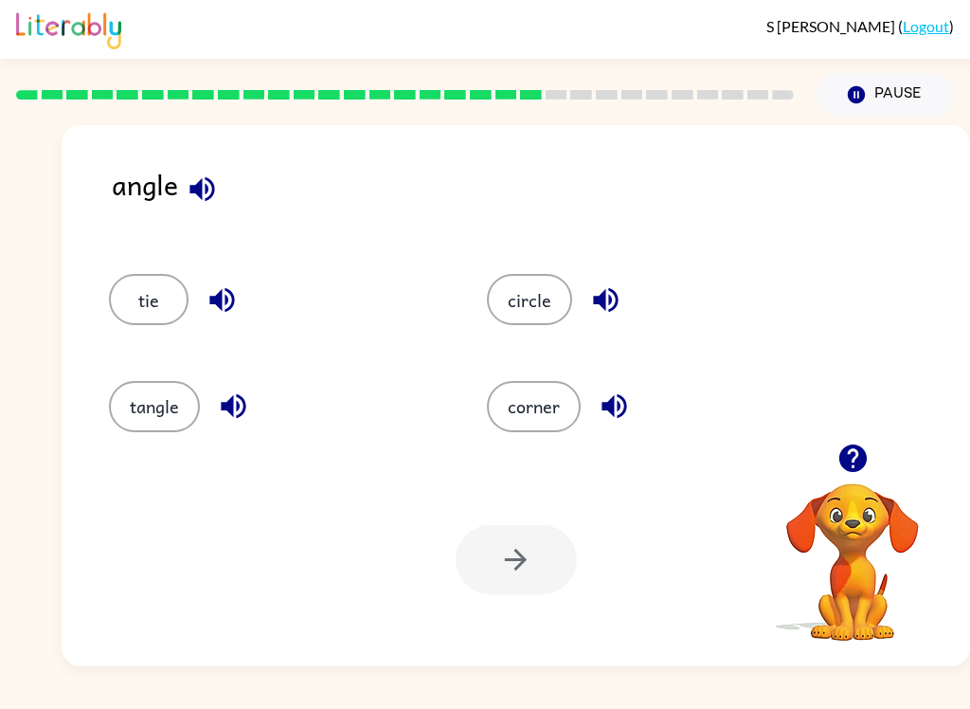
click at [503, 384] on button "corner" at bounding box center [534, 406] width 94 height 51
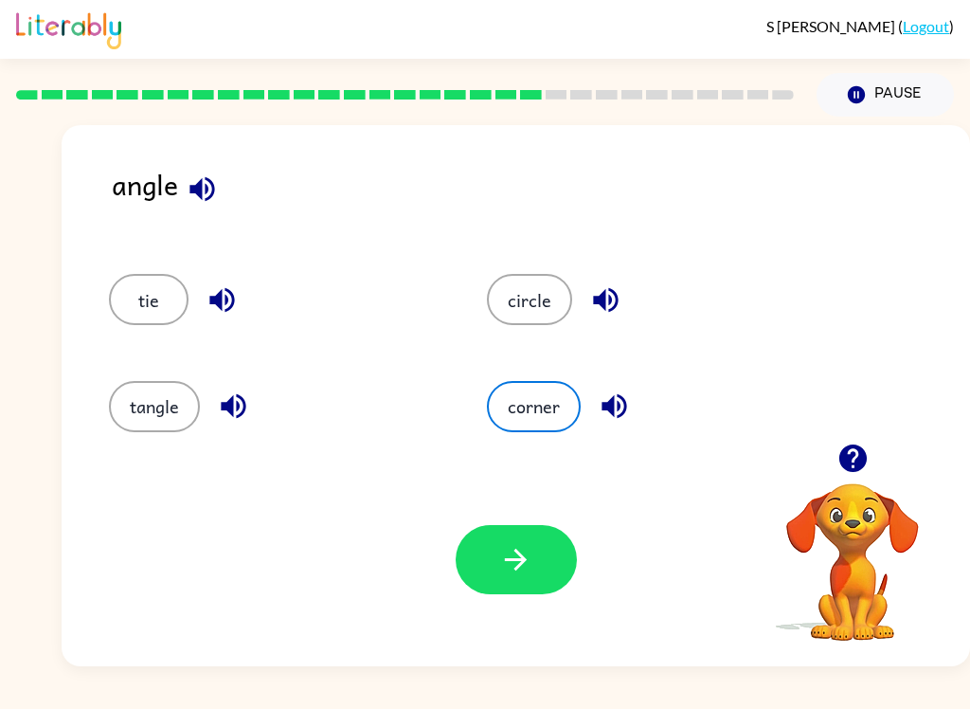
click at [504, 555] on icon "button" at bounding box center [515, 559] width 33 height 33
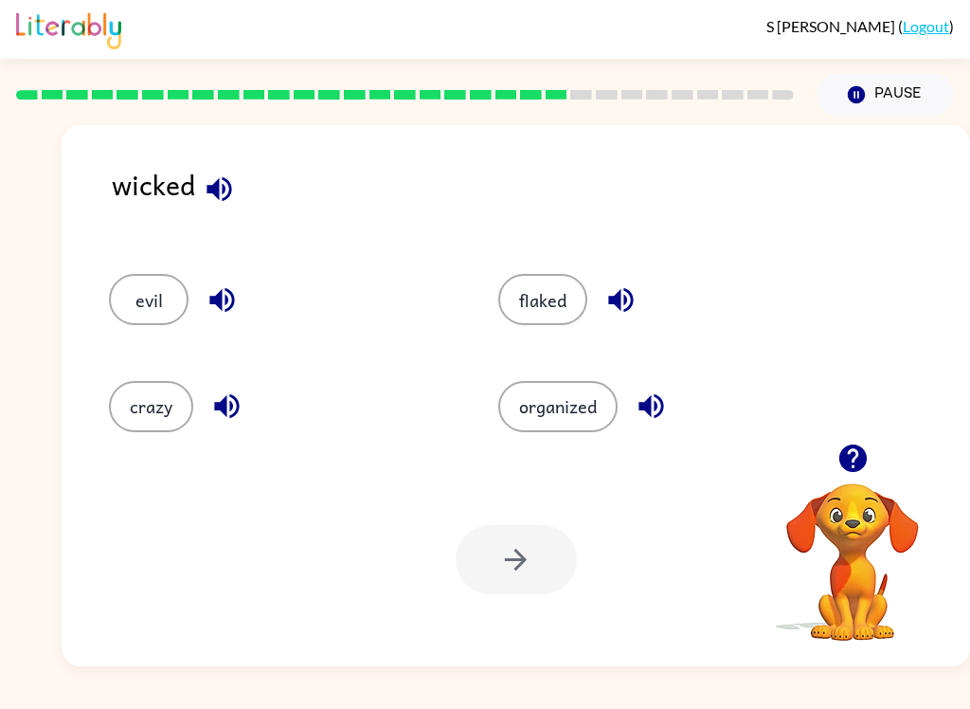
click at [156, 294] on button "evil" at bounding box center [149, 299] width 80 height 51
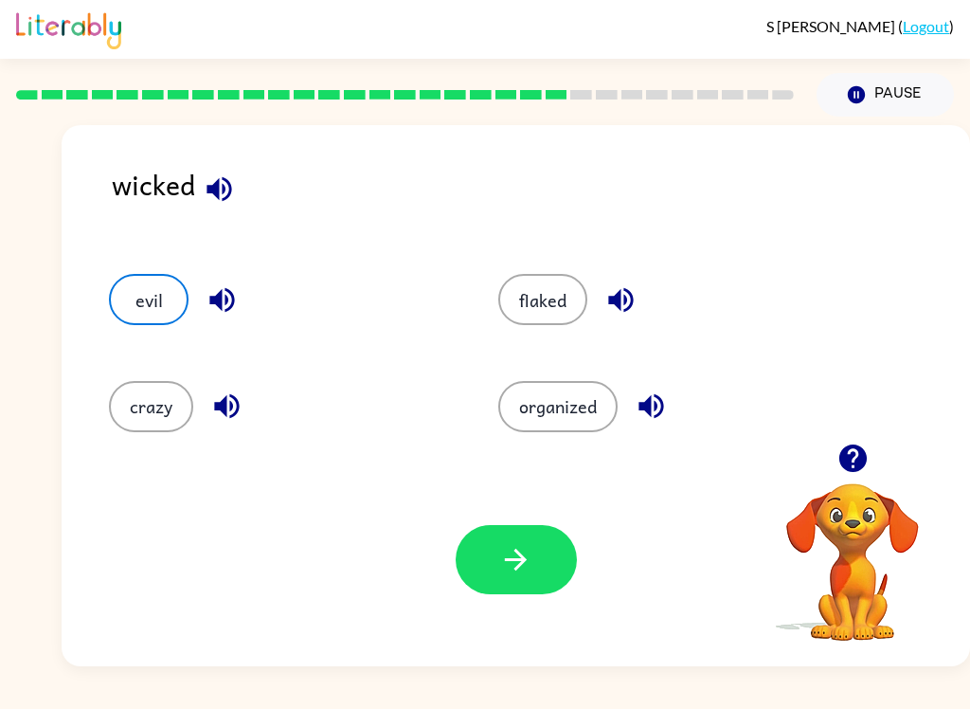
click at [538, 553] on button "button" at bounding box center [516, 559] width 121 height 69
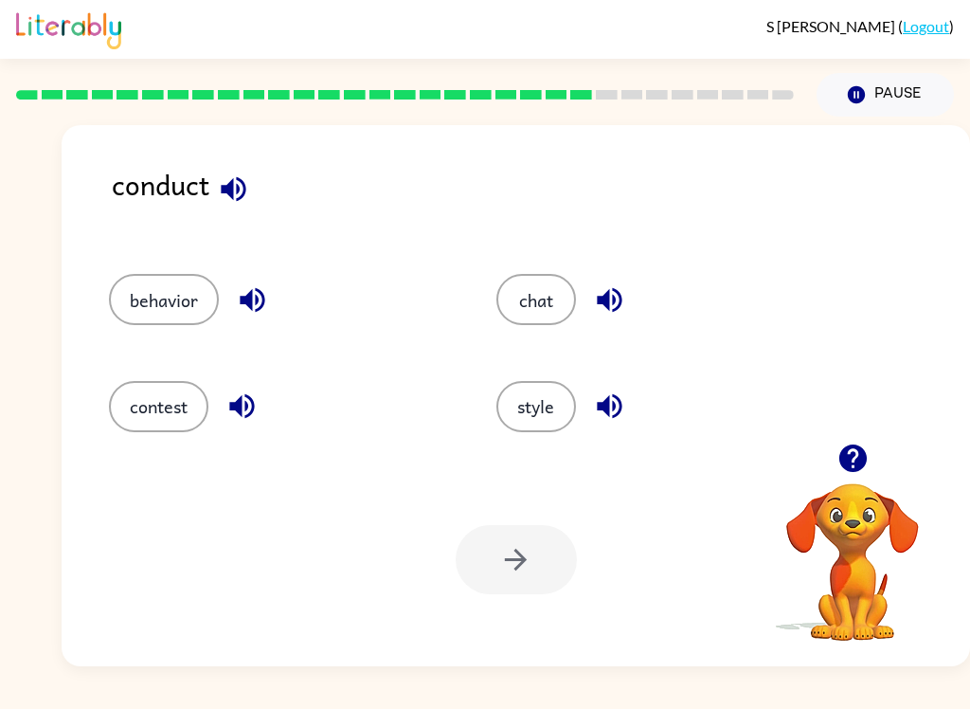
click at [163, 304] on button "behavior" at bounding box center [164, 299] width 110 height 51
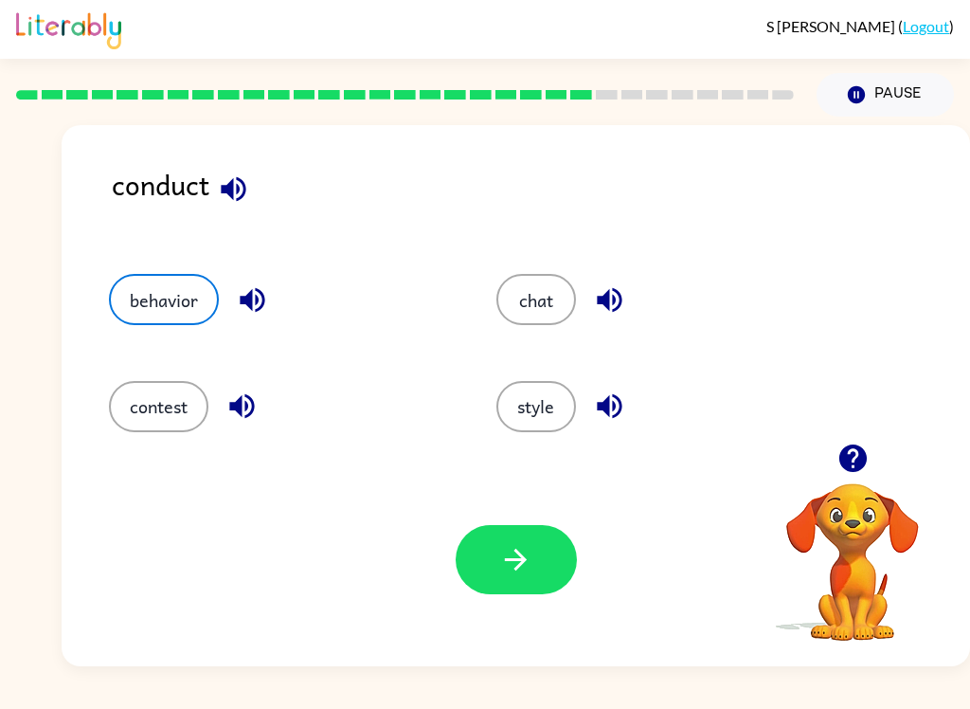
click at [510, 562] on icon "button" at bounding box center [515, 559] width 33 height 33
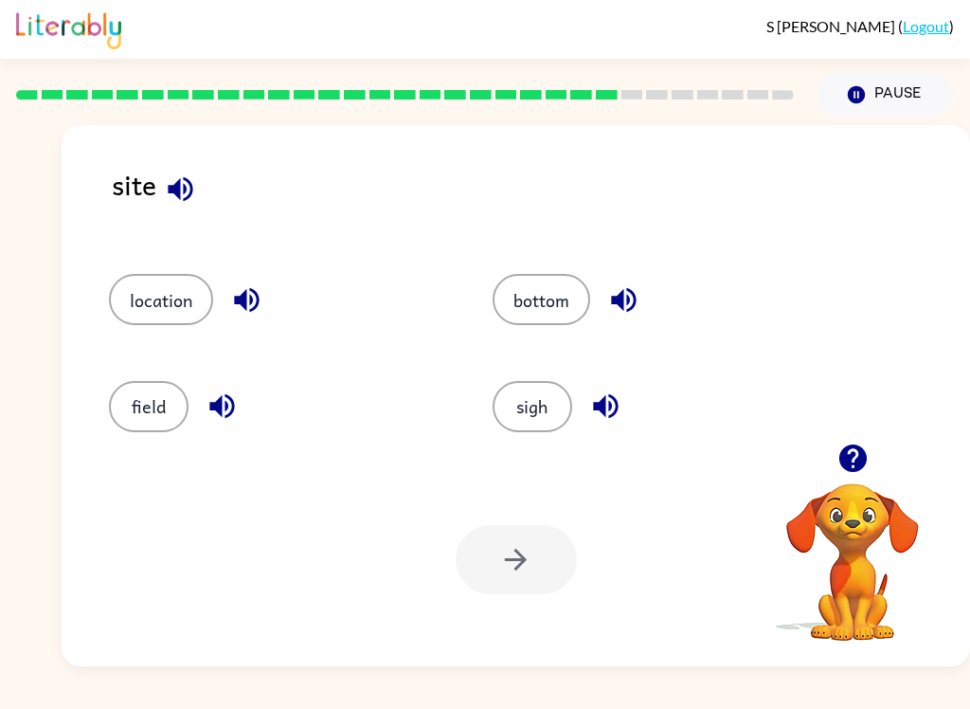
click at [162, 307] on button "location" at bounding box center [161, 299] width 104 height 51
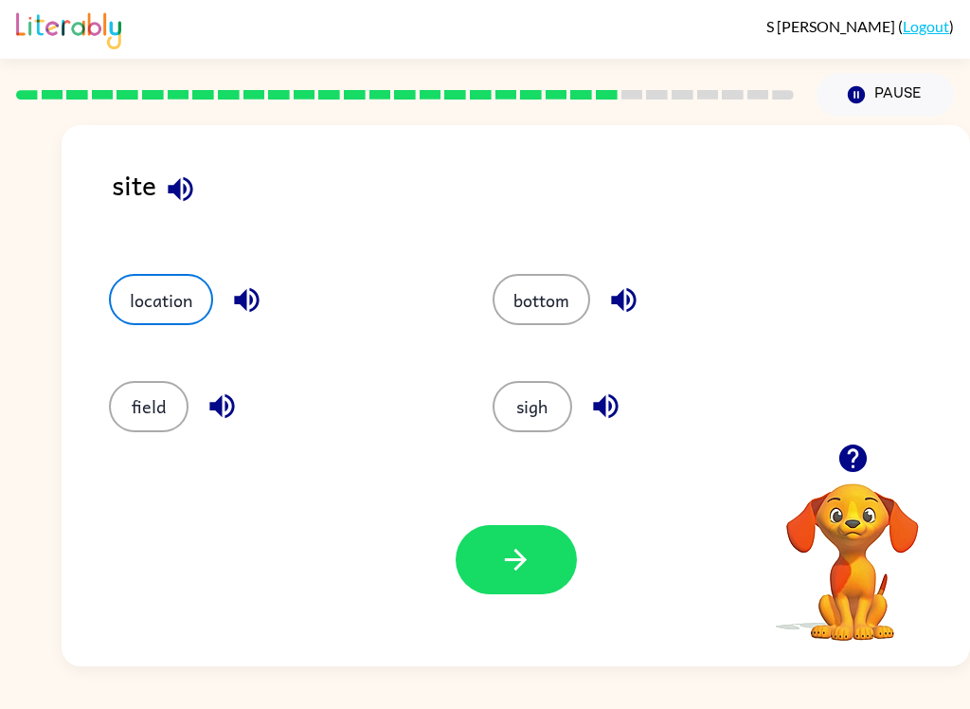
click at [156, 405] on button "field" at bounding box center [149, 406] width 80 height 51
click at [544, 566] on button "button" at bounding box center [516, 559] width 121 height 69
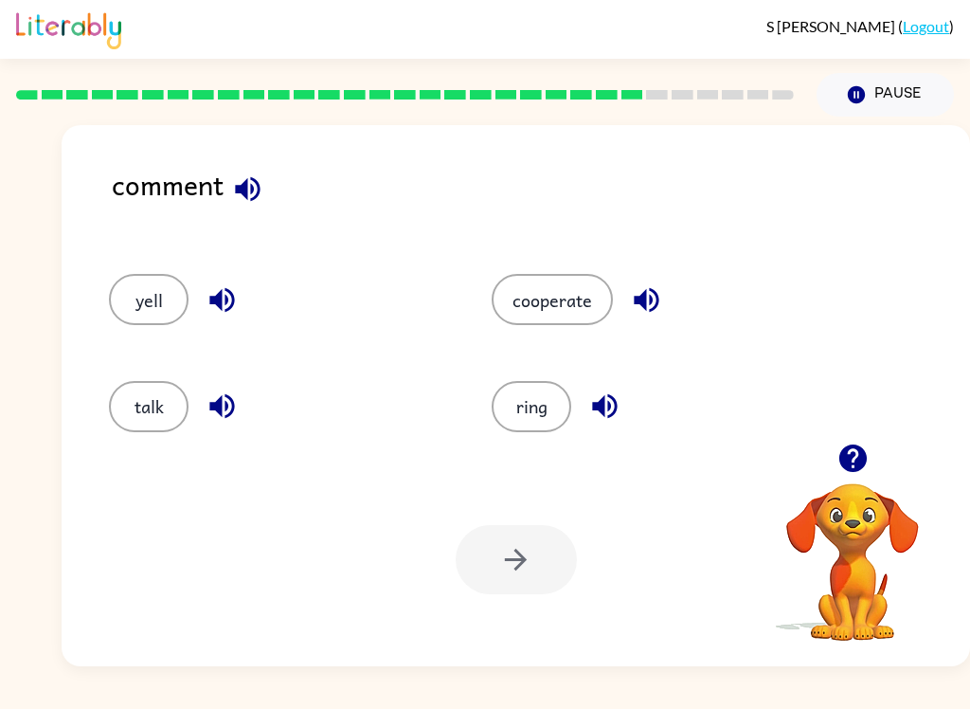
click at [152, 370] on div "talk" at bounding box center [264, 398] width 383 height 106
click at [157, 423] on button "talk" at bounding box center [149, 406] width 80 height 51
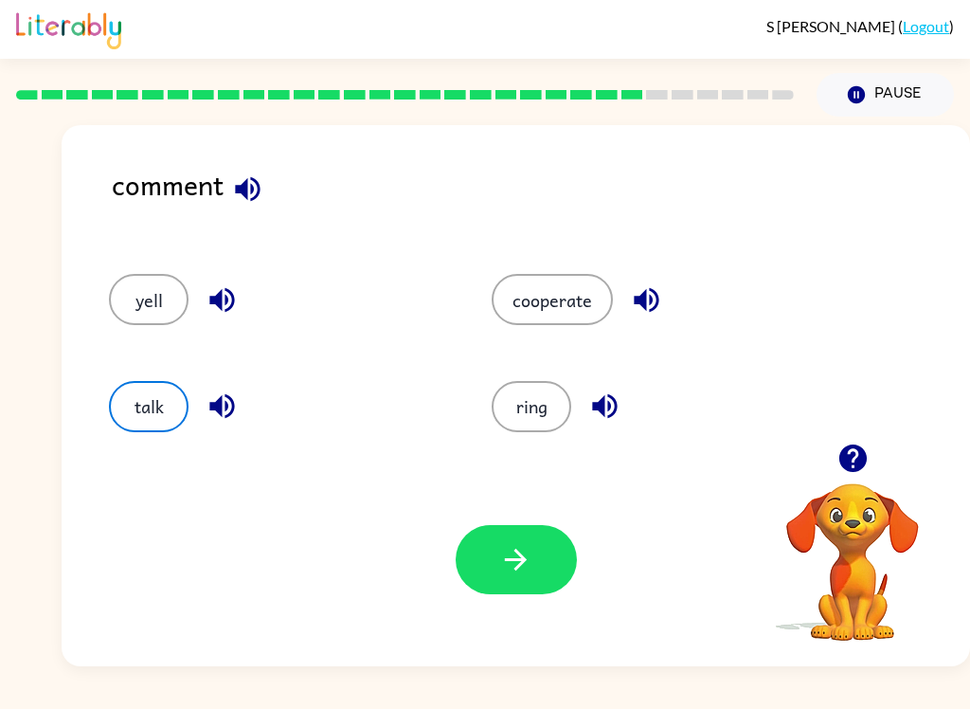
click at [499, 538] on button "button" at bounding box center [516, 559] width 121 height 69
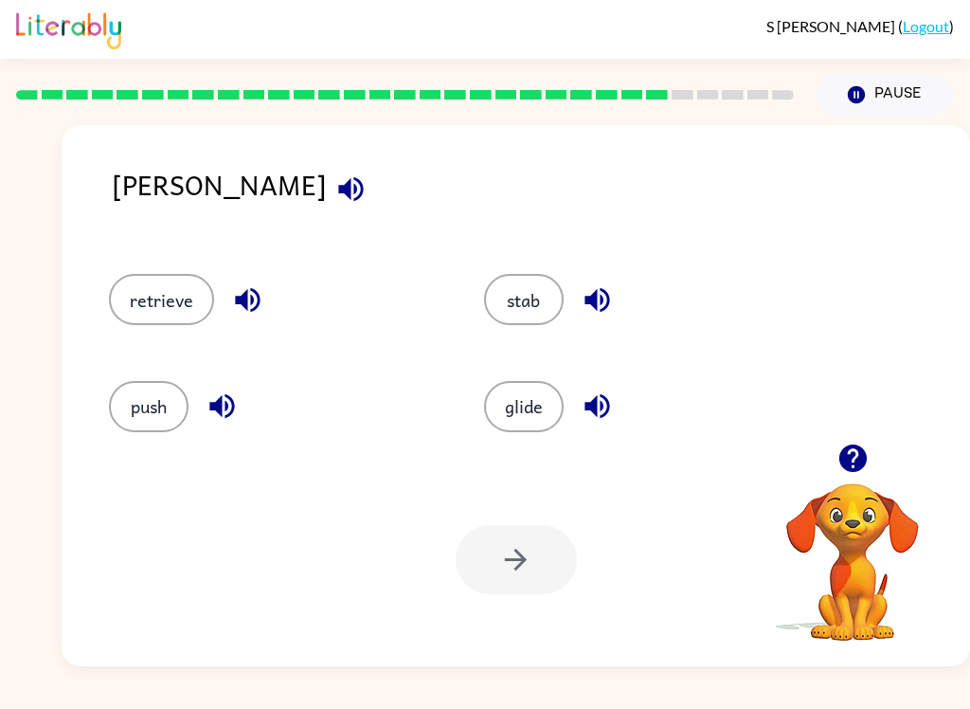
click at [549, 290] on button "stab" at bounding box center [524, 299] width 80 height 51
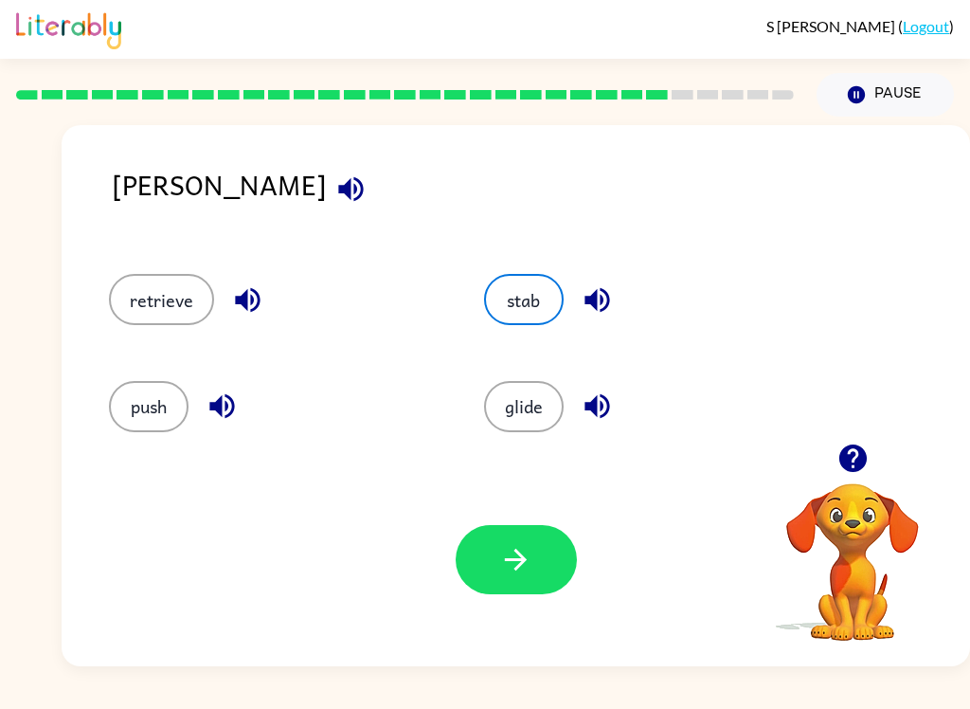
click at [512, 593] on button "button" at bounding box center [516, 559] width 121 height 69
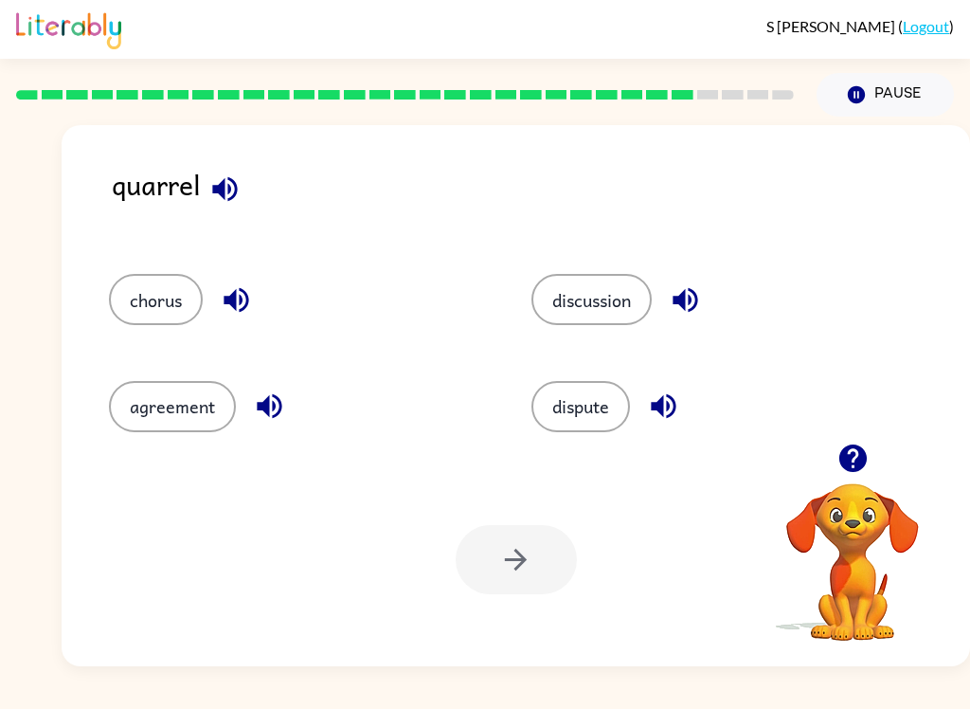
click at [513, 567] on div at bounding box center [516, 559] width 121 height 69
click at [592, 416] on button "dispute" at bounding box center [580, 406] width 99 height 51
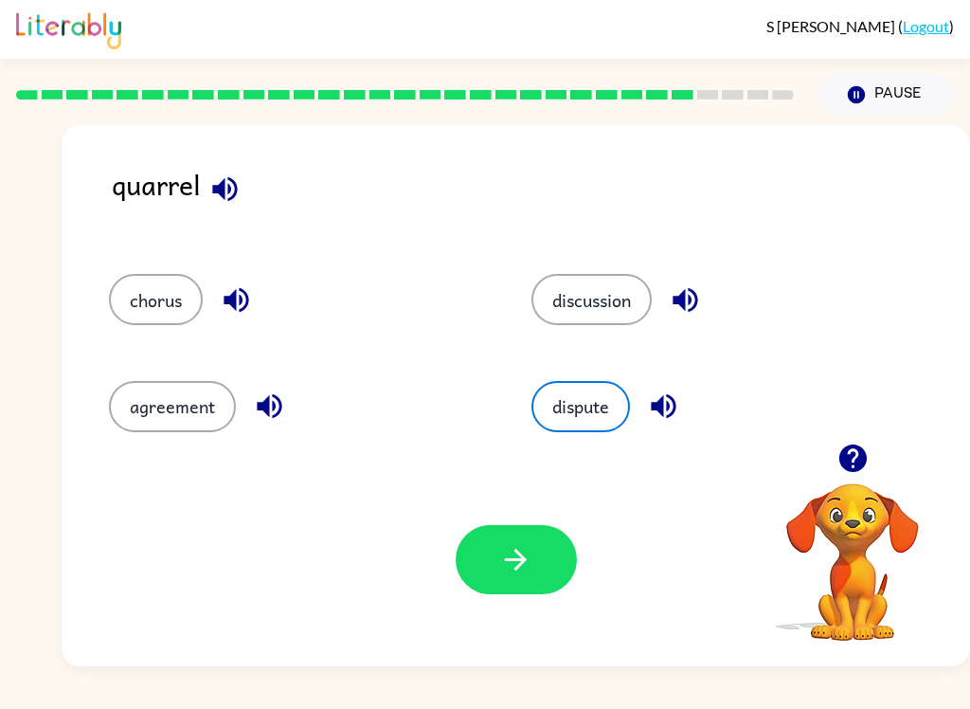
click at [541, 552] on button "button" at bounding box center [516, 559] width 121 height 69
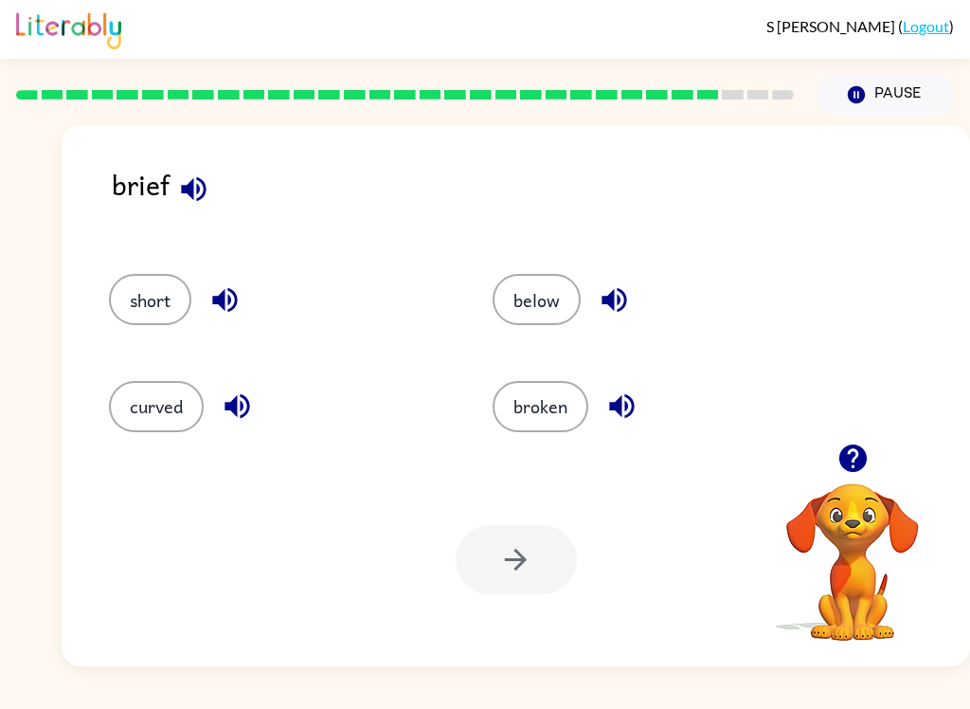
click at [166, 426] on button "curved" at bounding box center [156, 406] width 95 height 51
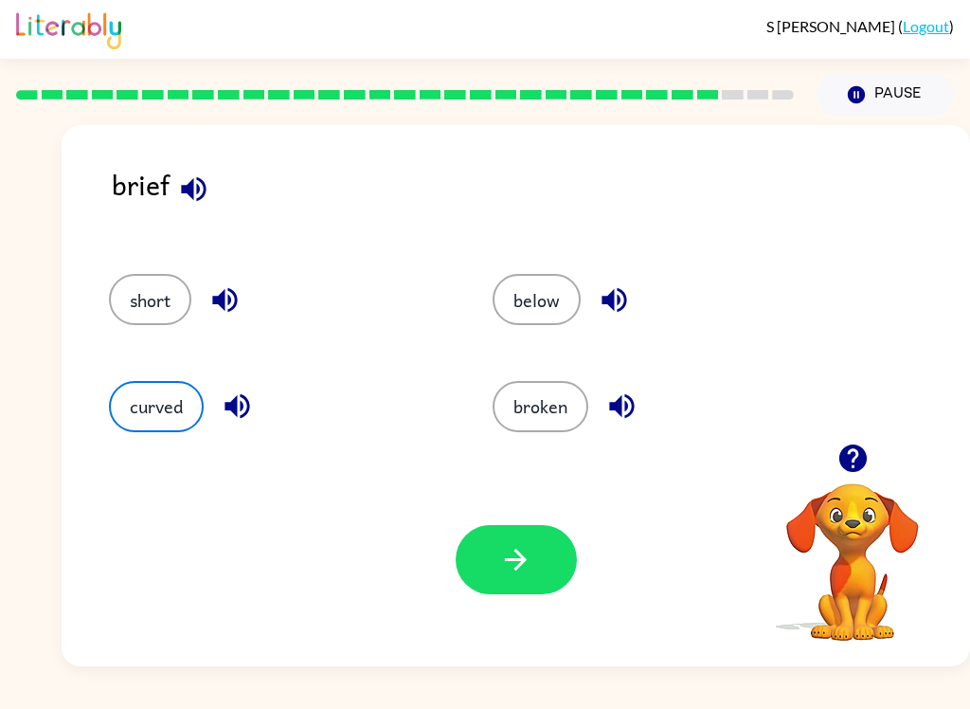
click at [480, 585] on button "button" at bounding box center [516, 559] width 121 height 69
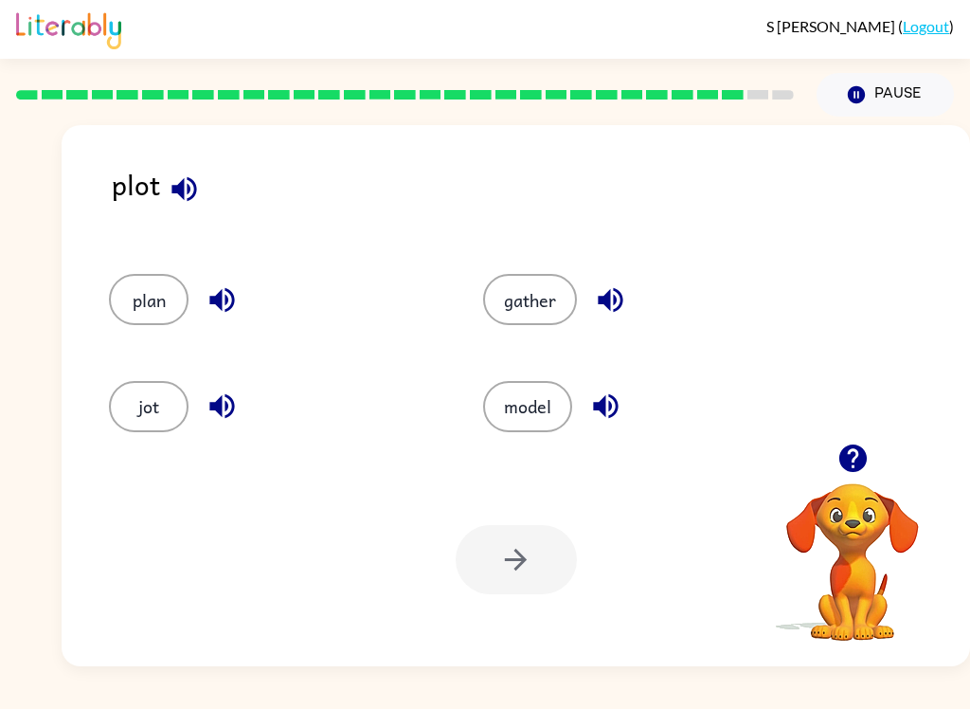
click at [537, 311] on button "gather" at bounding box center [530, 299] width 94 height 51
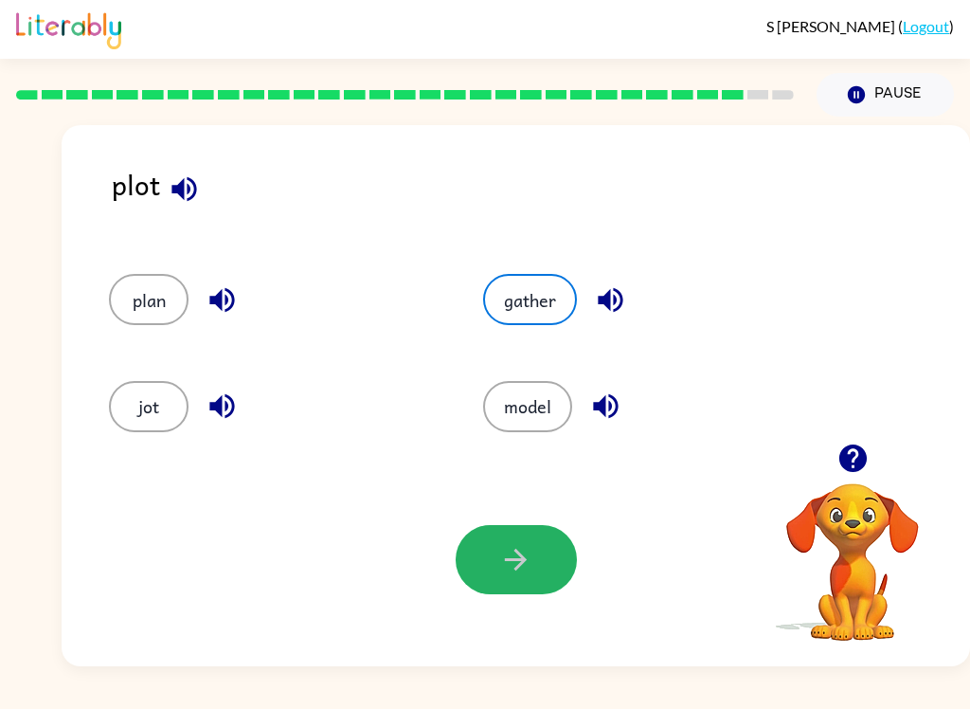
click at [544, 528] on button "button" at bounding box center [516, 559] width 121 height 69
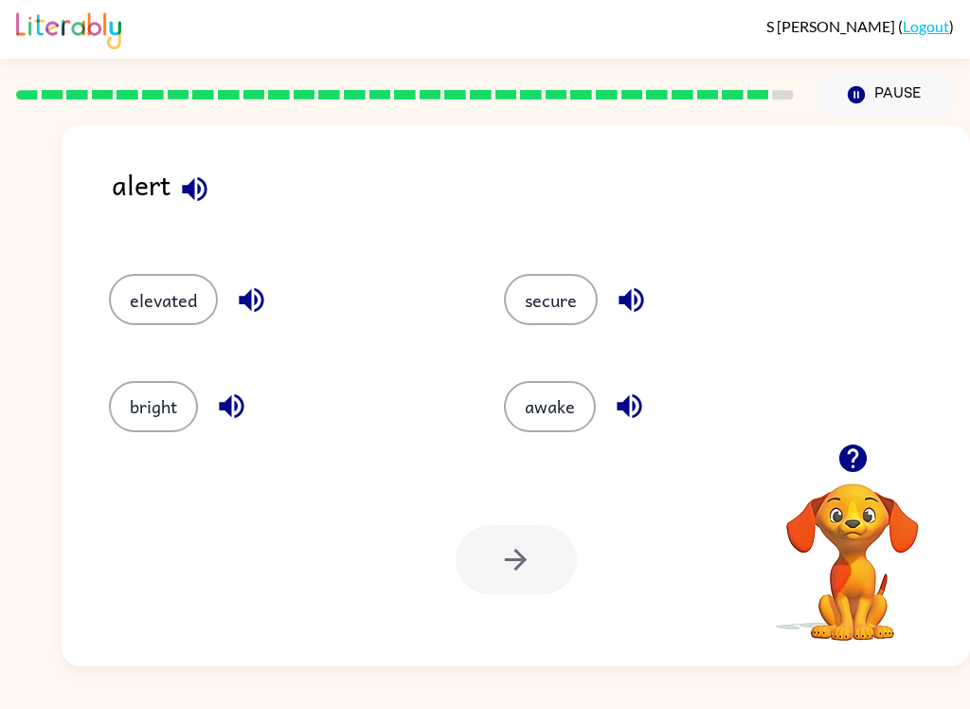
click at [176, 305] on button "elevated" at bounding box center [163, 299] width 109 height 51
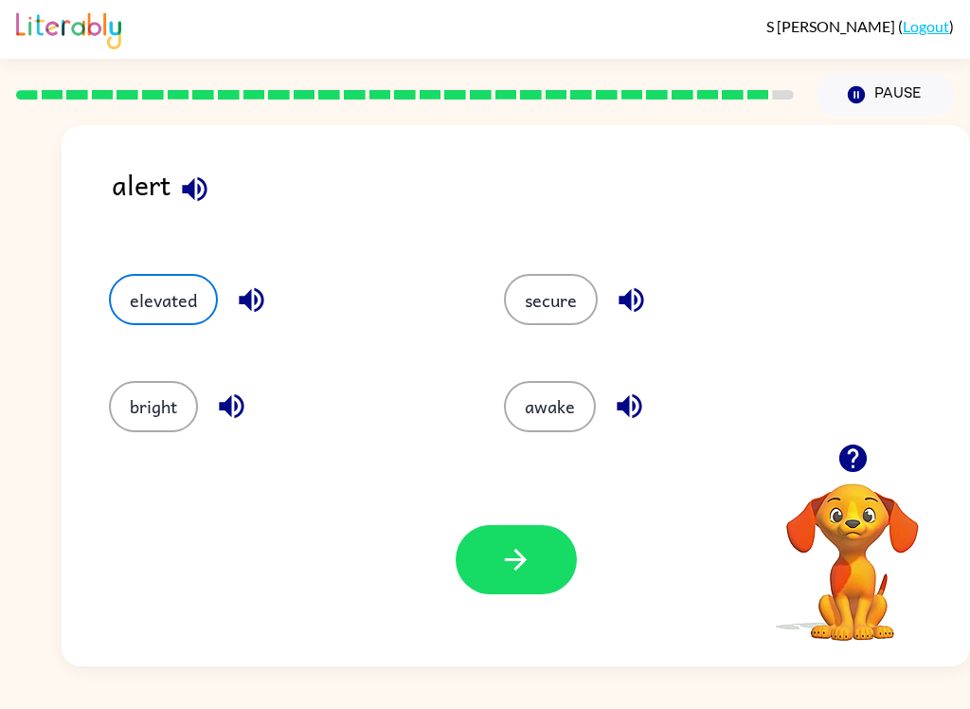
click at [511, 548] on icon "button" at bounding box center [515, 559] width 33 height 33
